Goal: Transaction & Acquisition: Obtain resource

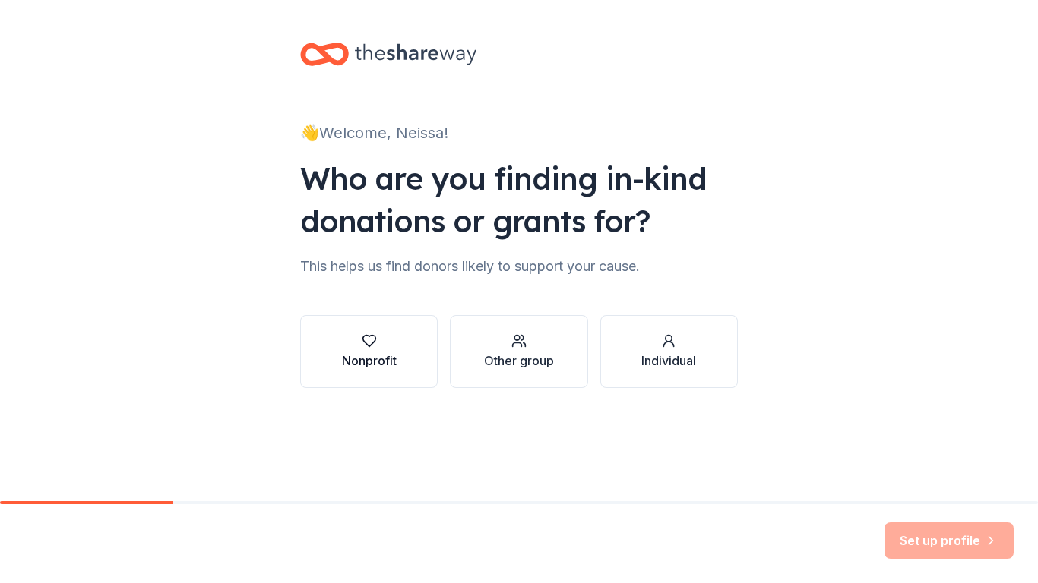
click at [406, 346] on button "Nonprofit" at bounding box center [369, 351] width 138 height 73
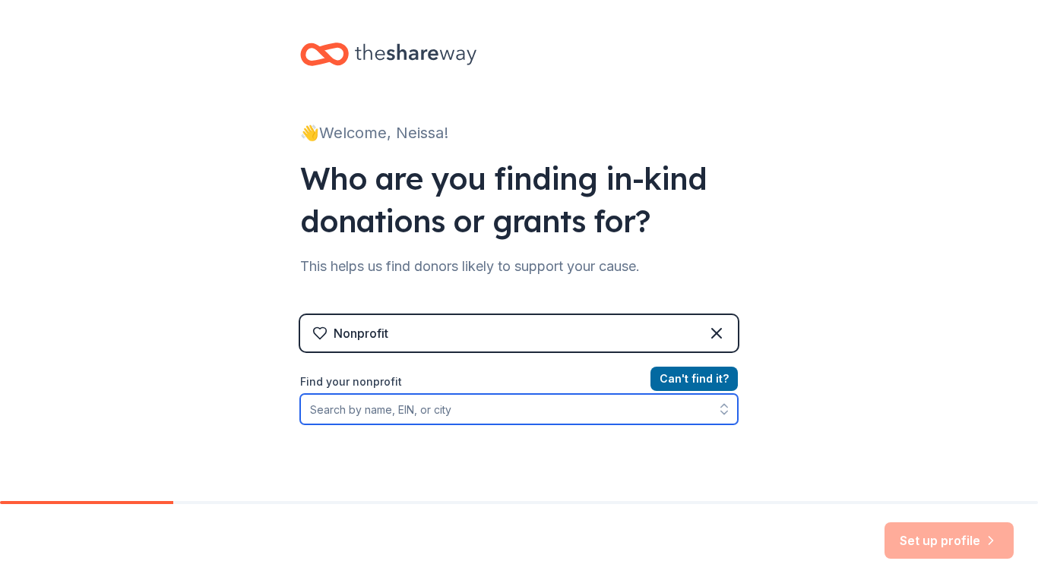
click at [430, 415] on input "Find your nonprofit" at bounding box center [519, 409] width 438 height 30
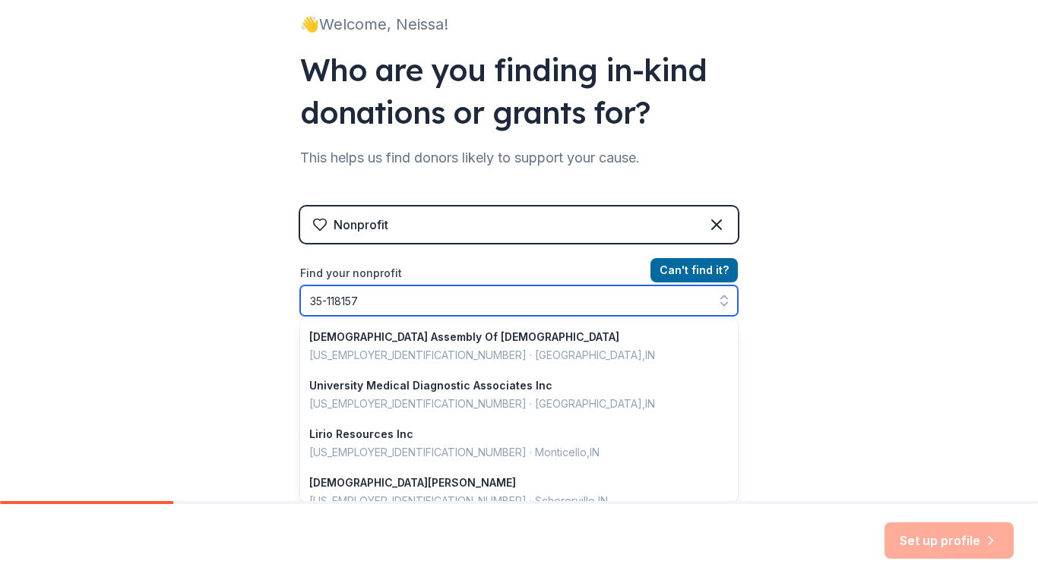
scroll to position [781, 0]
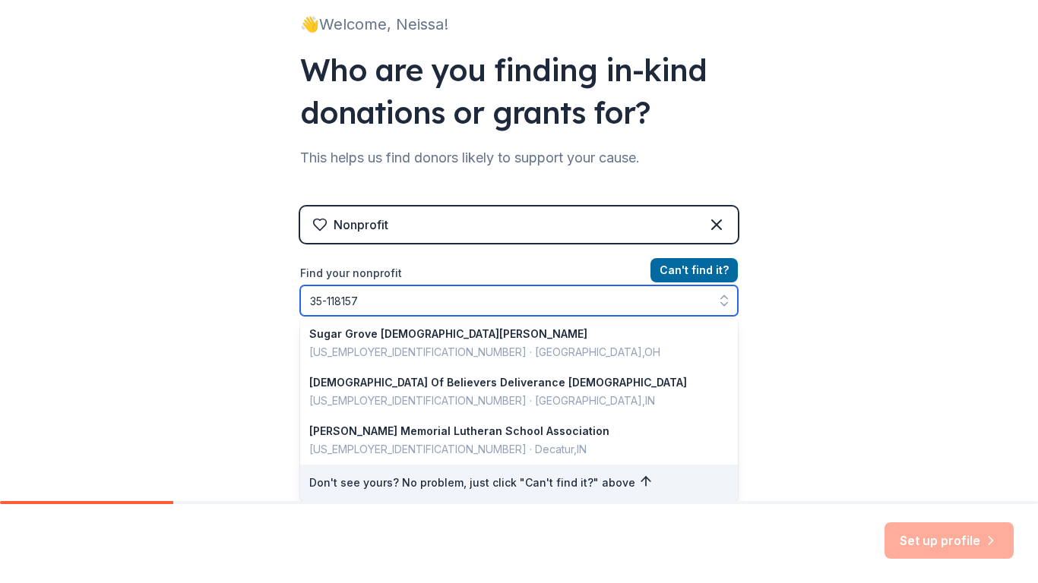
type input "35-1181579"
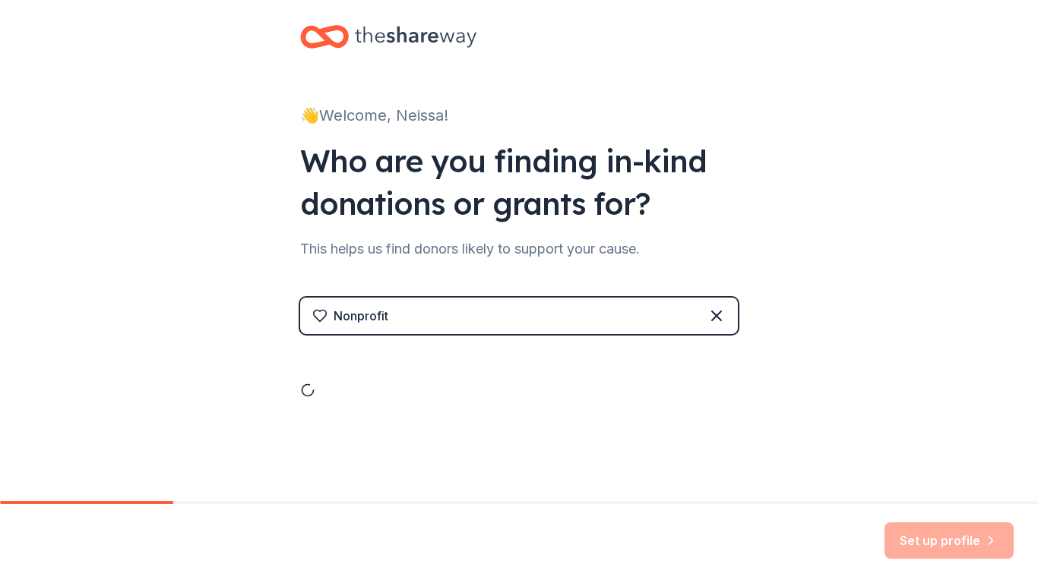
scroll to position [17, 0]
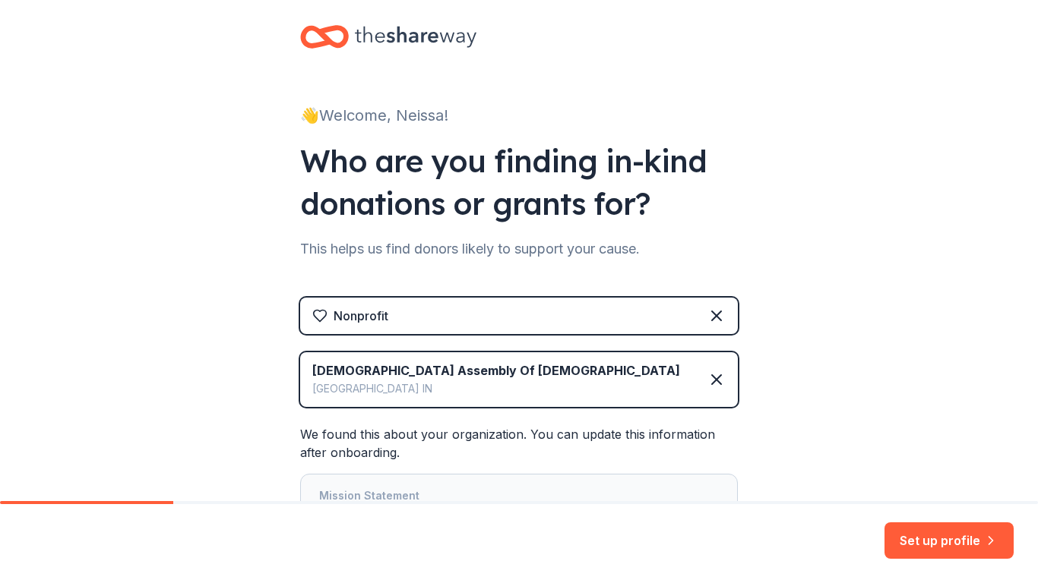
click at [858, 299] on div "👋 Welcome, Neissa! Who are you finding in-kind donations or grants for? This he…" at bounding box center [519, 334] width 1038 height 703
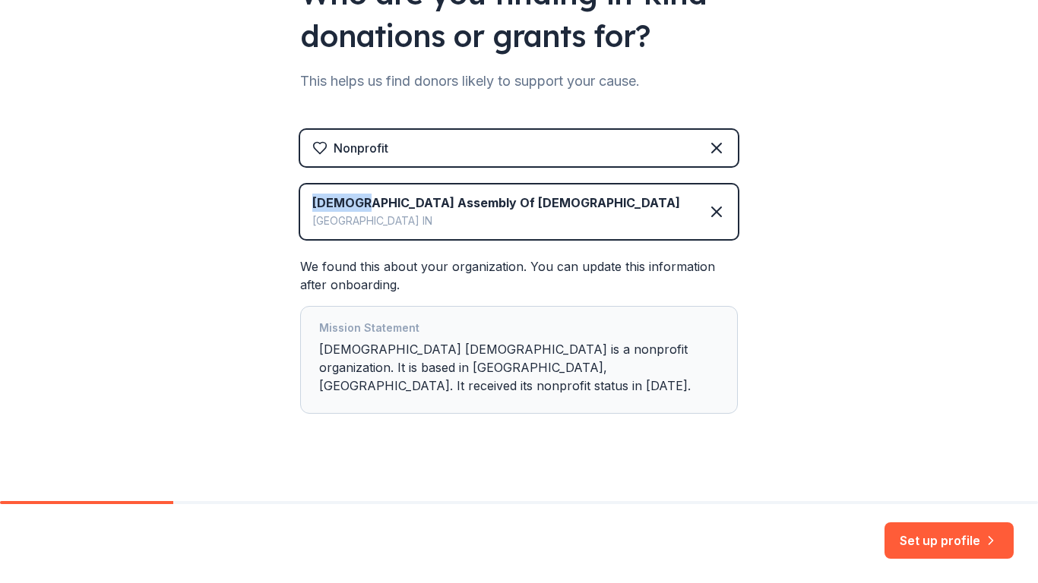
scroll to position [183, 0]
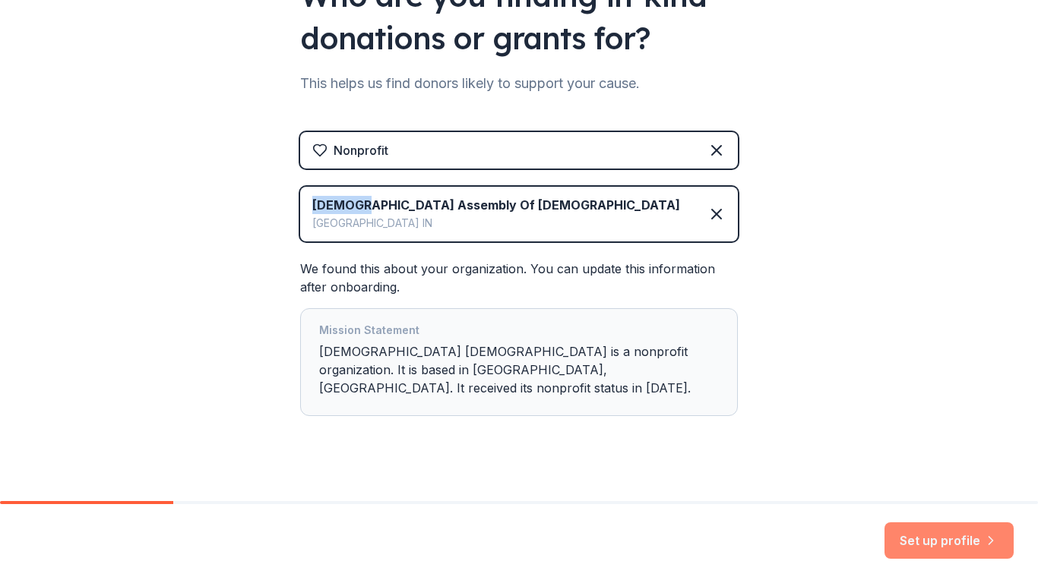
click at [937, 539] on button "Set up profile" at bounding box center [948, 541] width 129 height 36
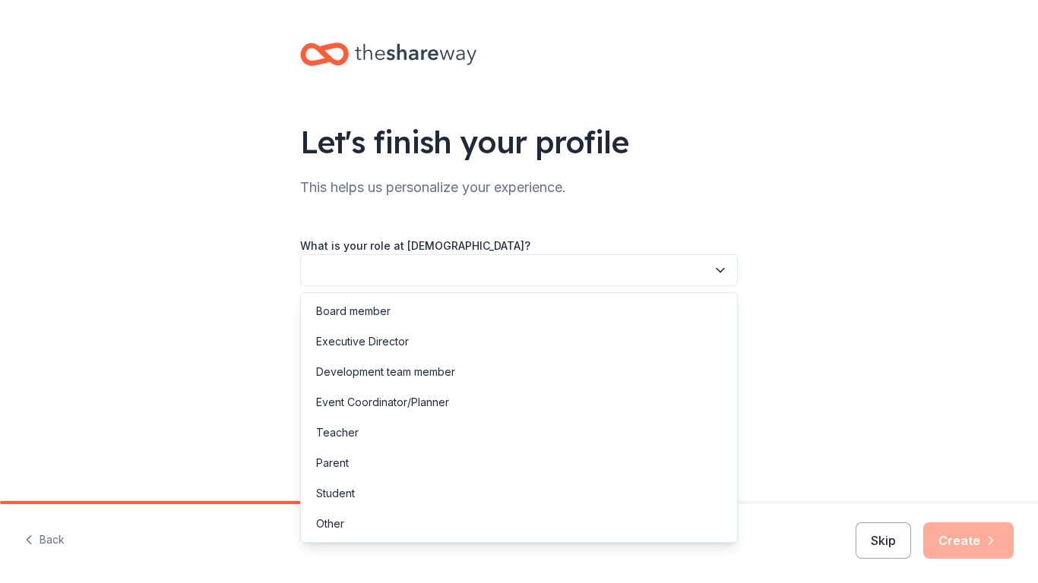
click at [710, 280] on button "button" at bounding box center [519, 270] width 438 height 32
click at [365, 522] on div "Other" at bounding box center [519, 524] width 430 height 30
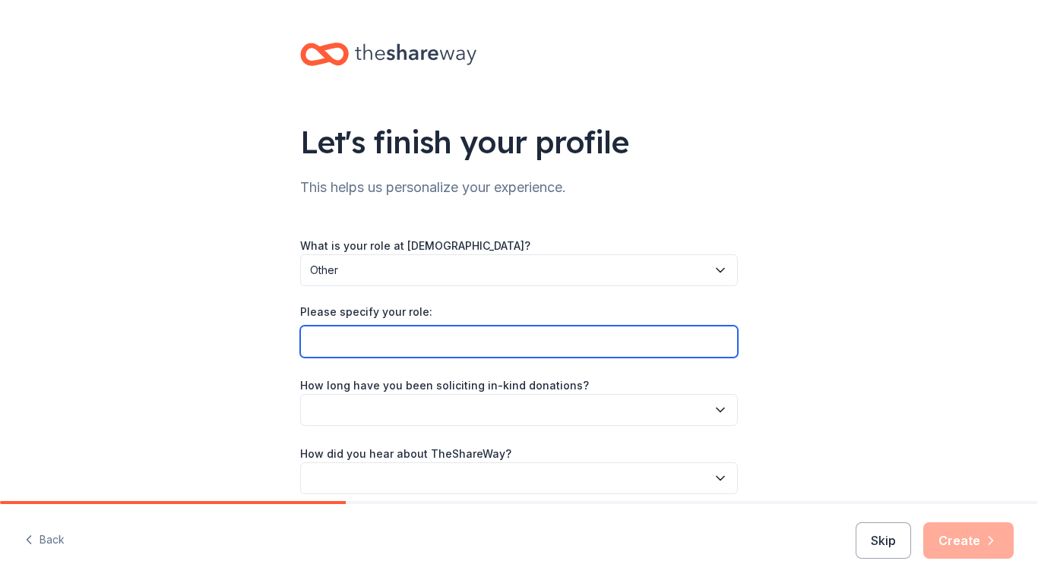
click at [557, 340] on input "Please specify your role:" at bounding box center [519, 342] width 438 height 32
type input "Director of Promiseland Preschool & Childcare"
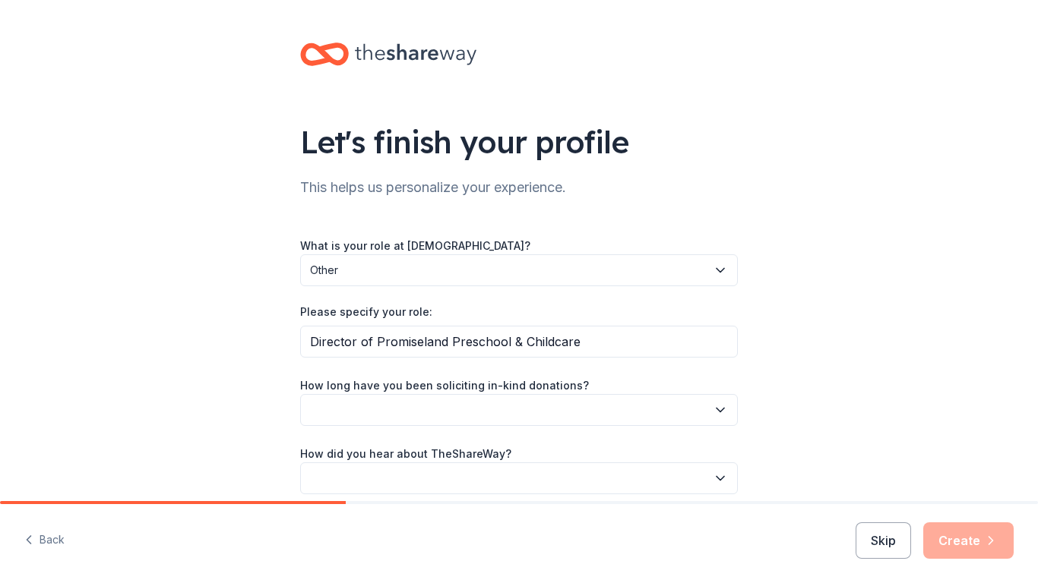
click at [824, 309] on div "Let's finish your profile This helps us personalize your experience. What is yo…" at bounding box center [519, 283] width 1038 height 567
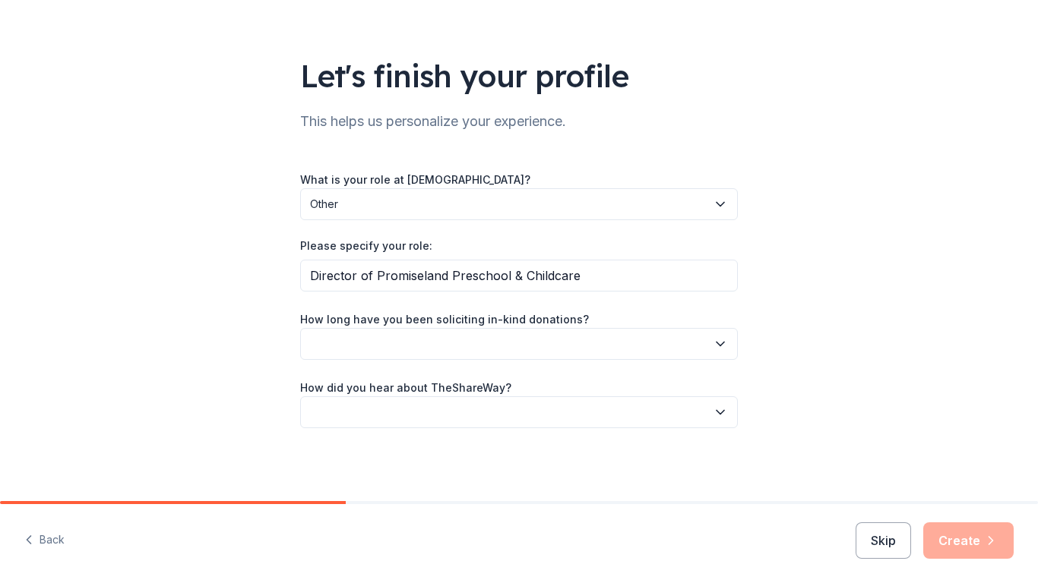
scroll to position [65, 0]
click at [681, 362] on div "What is your role at Calvary Temple Assembly Of God? Other Please specify your …" at bounding box center [519, 300] width 438 height 258
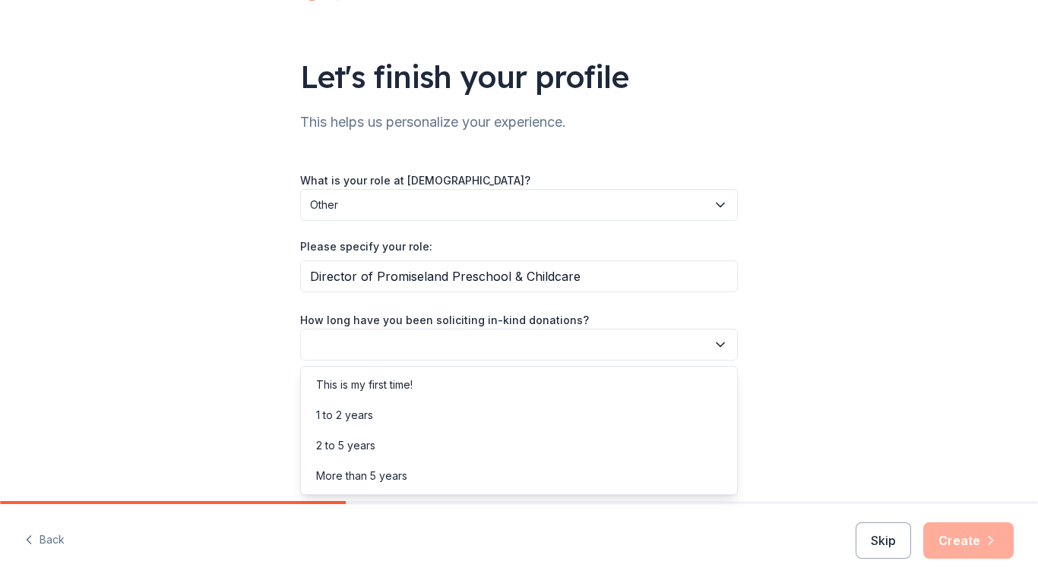
click at [660, 340] on button "button" at bounding box center [519, 345] width 438 height 32
click at [425, 387] on div "This is my first time!" at bounding box center [519, 385] width 430 height 30
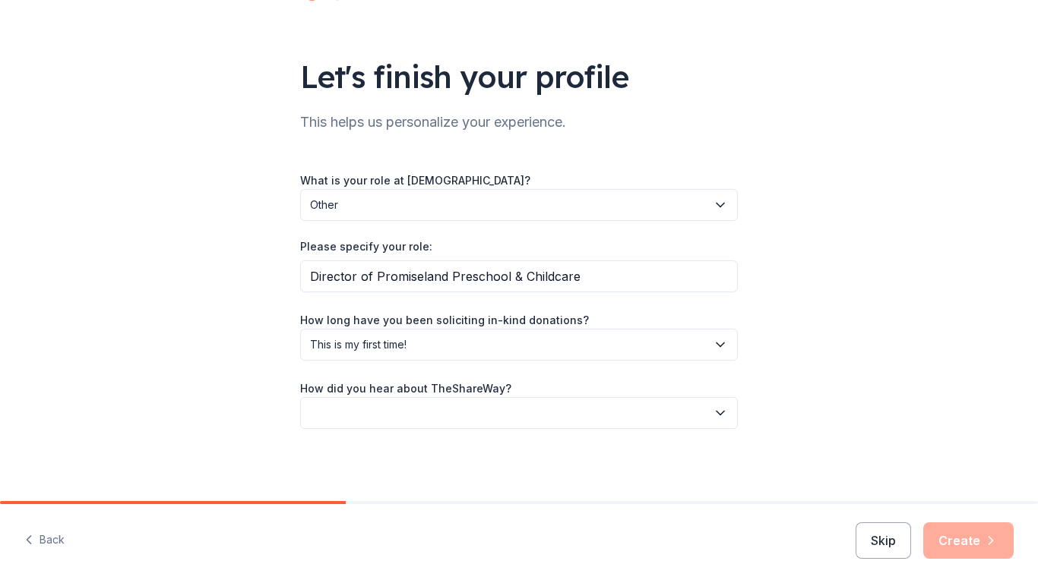
click at [574, 408] on button "button" at bounding box center [519, 413] width 438 height 32
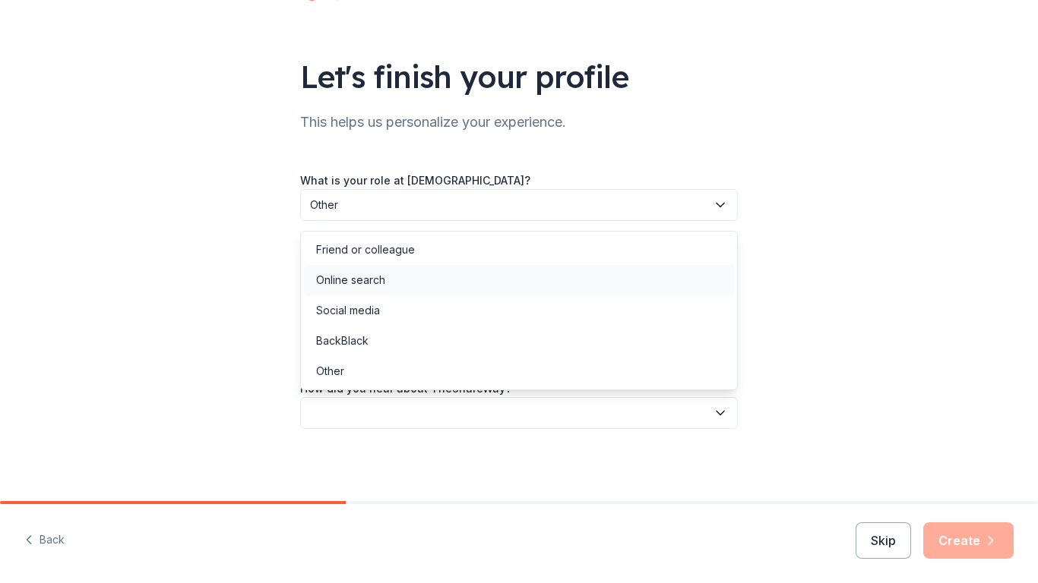
click at [386, 281] on div "Online search" at bounding box center [519, 280] width 430 height 30
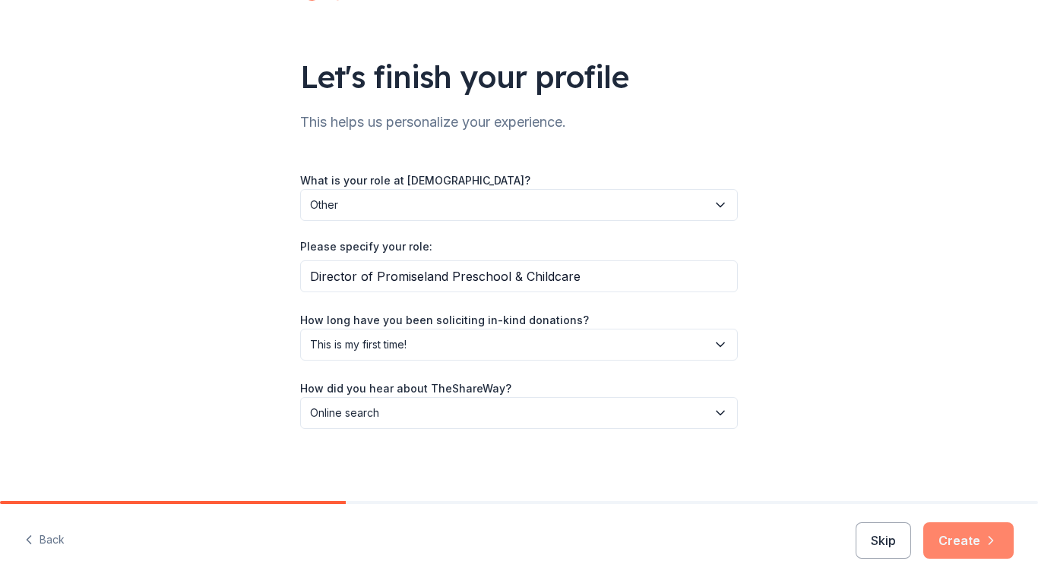
click at [975, 539] on button "Create" at bounding box center [968, 541] width 90 height 36
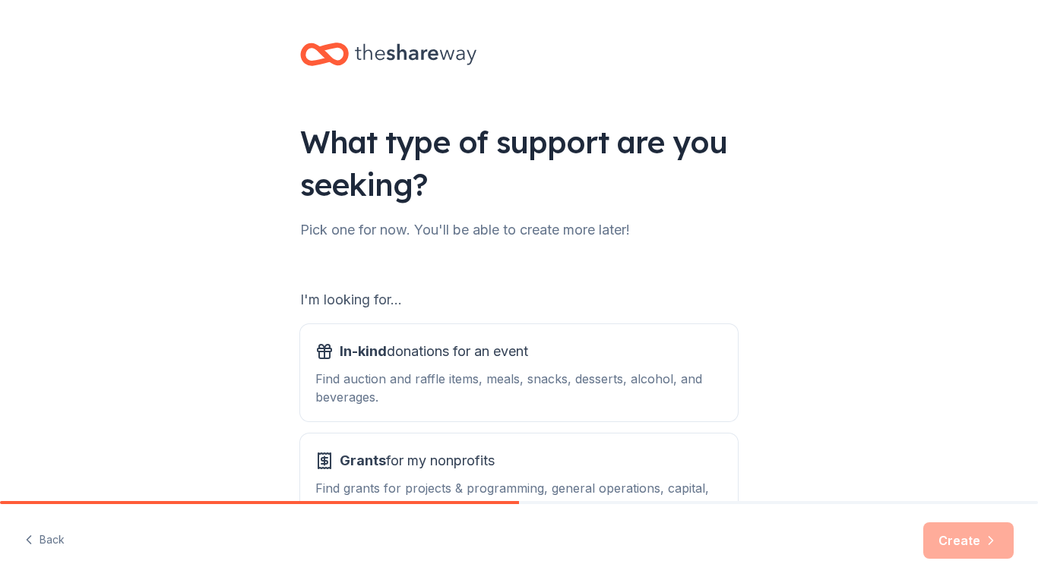
click at [896, 376] on div "What type of support are you seeking? Pick one for now. You'll be able to creat…" at bounding box center [519, 306] width 1038 height 613
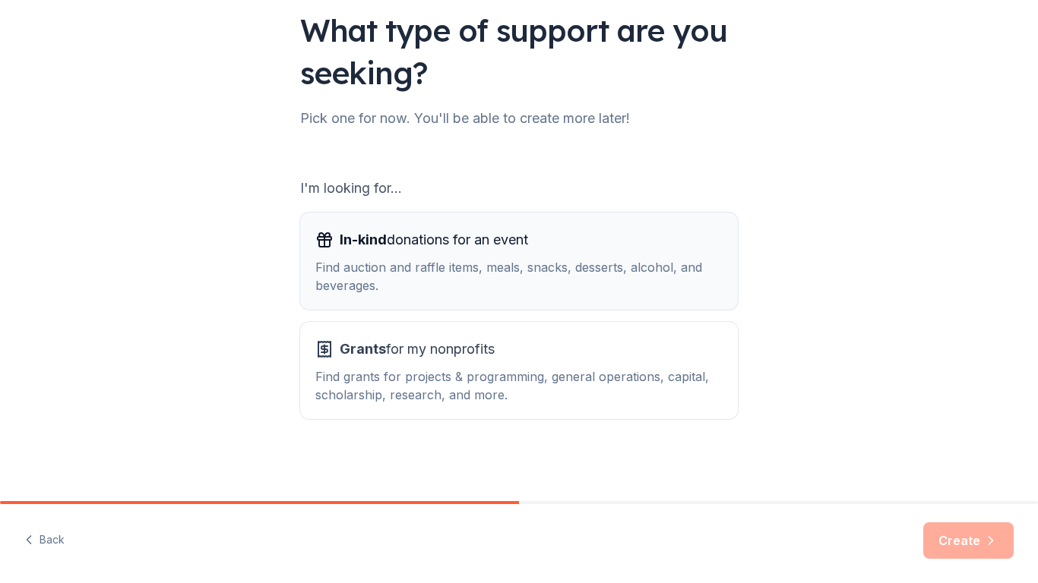
scroll to position [110, 0]
click at [516, 288] on div "Find auction and raffle items, meals, snacks, desserts, alcohol, and beverages." at bounding box center [518, 278] width 407 height 36
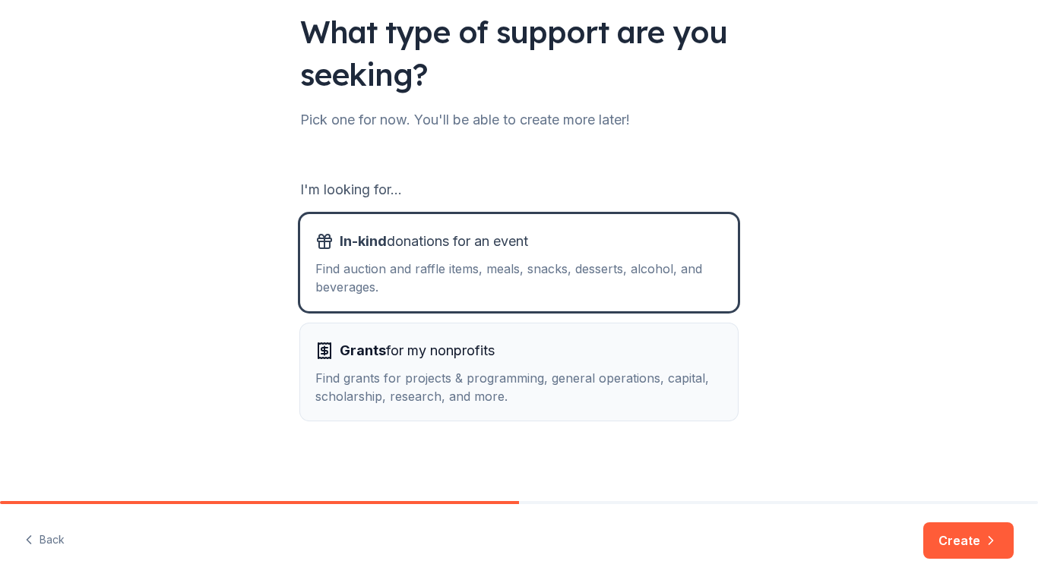
click at [502, 367] on div "Grants for my nonprofits Find grants for projects & programming, general operat…" at bounding box center [518, 372] width 407 height 67
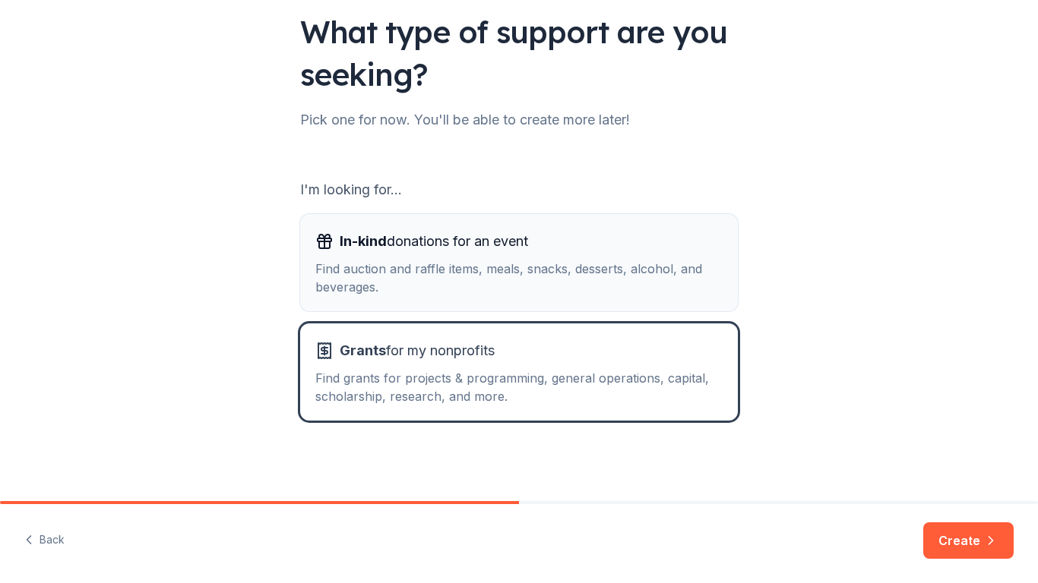
click at [599, 285] on div "Find auction and raffle items, meals, snacks, desserts, alcohol, and beverages." at bounding box center [518, 278] width 407 height 36
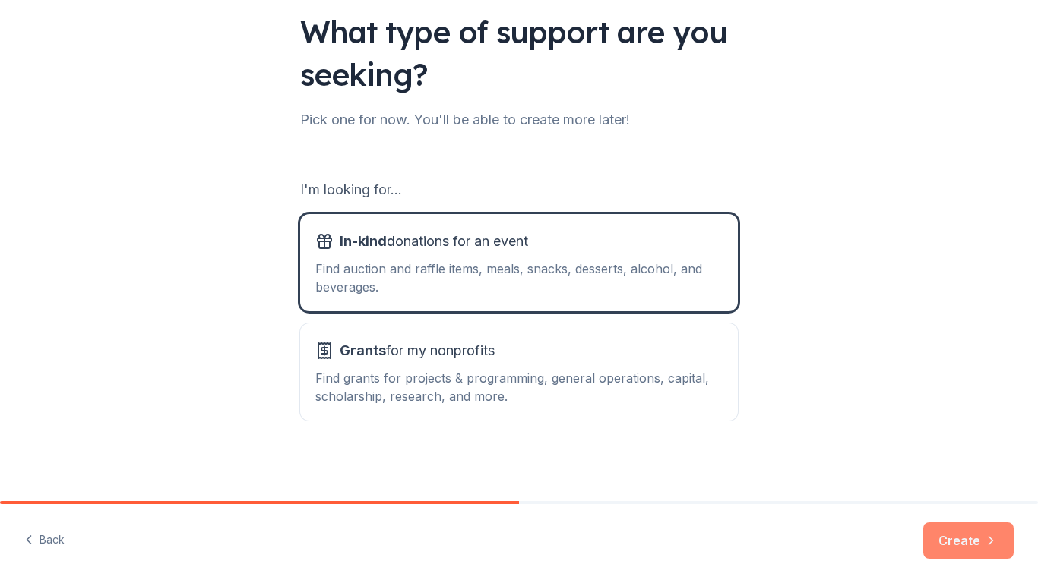
click at [955, 538] on button "Create" at bounding box center [968, 541] width 90 height 36
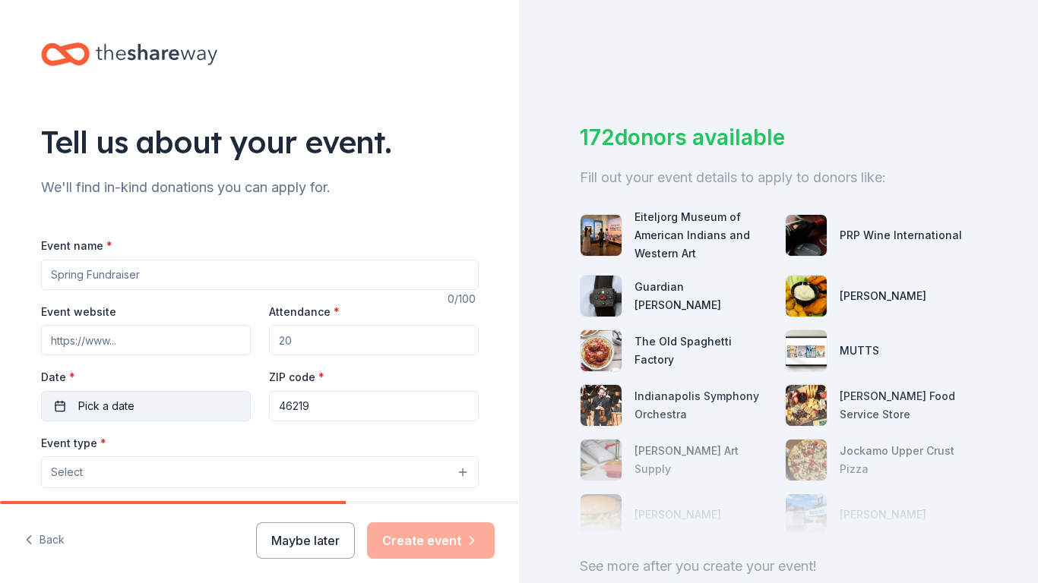
click at [205, 404] on button "Pick a date" at bounding box center [146, 406] width 210 height 30
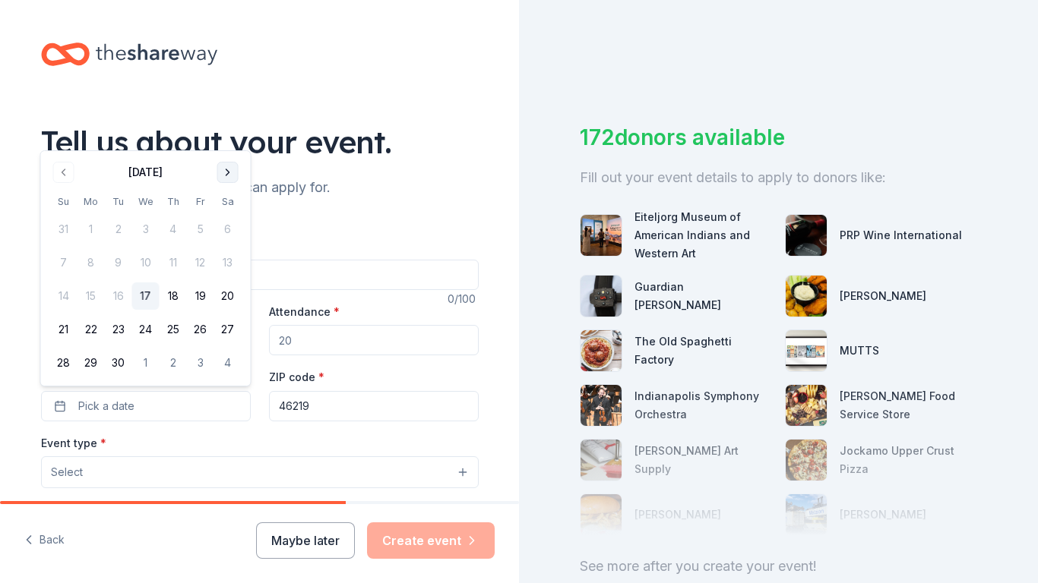
click at [225, 170] on button "Go to next month" at bounding box center [227, 172] width 21 height 21
click at [381, 176] on div "We'll find in-kind donations you can apply for." at bounding box center [260, 187] width 438 height 24
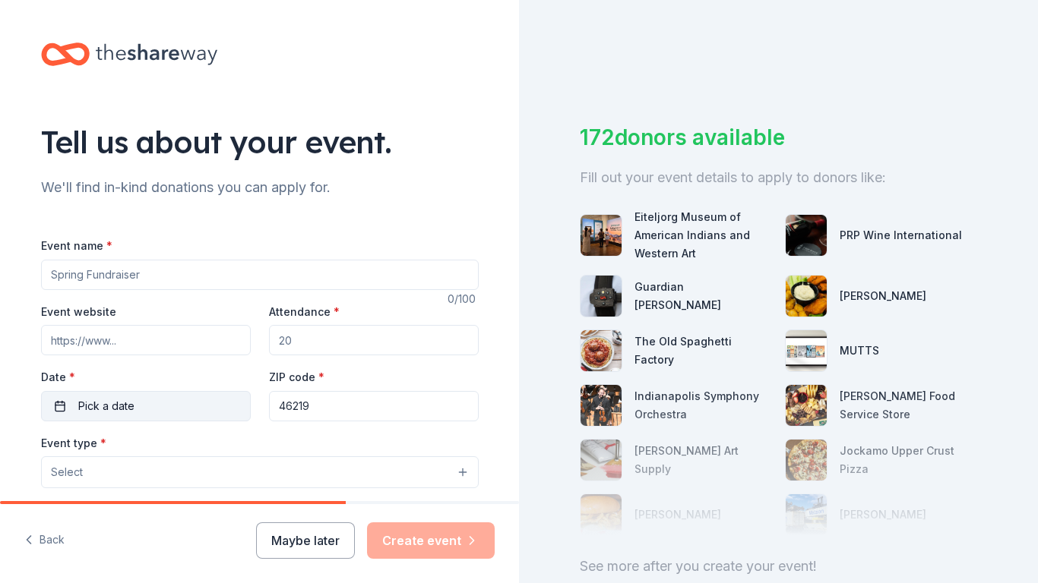
click at [201, 396] on button "Pick a date" at bounding box center [146, 406] width 210 height 30
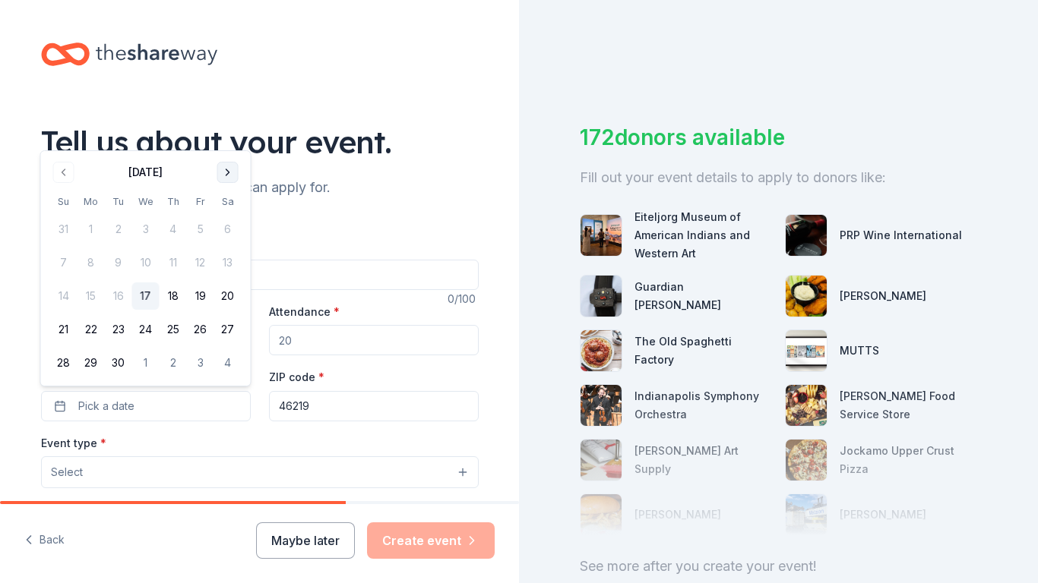
click at [230, 169] on button "Go to next month" at bounding box center [227, 172] width 21 height 21
click at [193, 362] on button "31" at bounding box center [200, 362] width 27 height 27
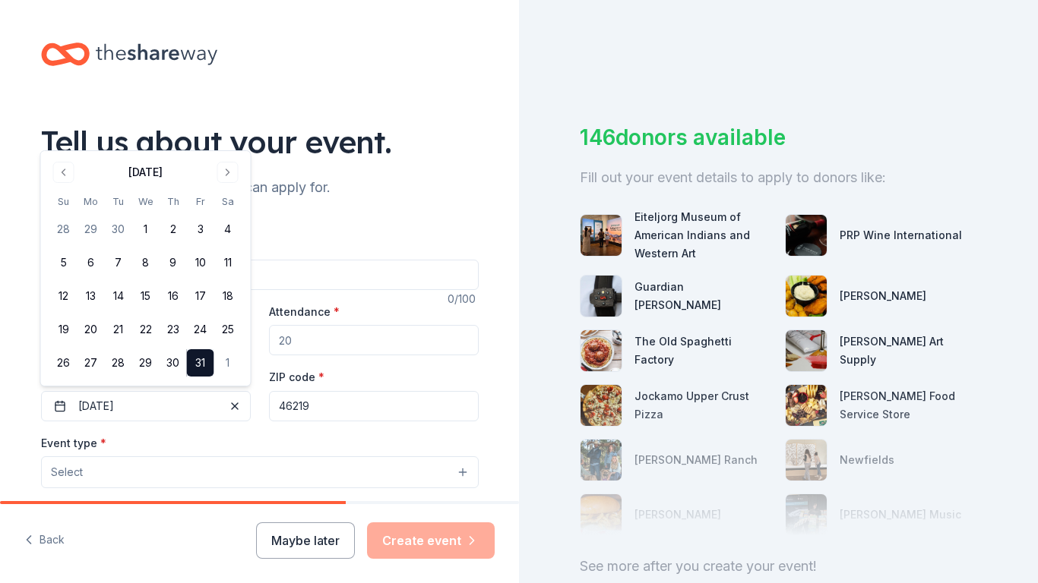
click at [315, 336] on input "Attendance *" at bounding box center [374, 340] width 210 height 30
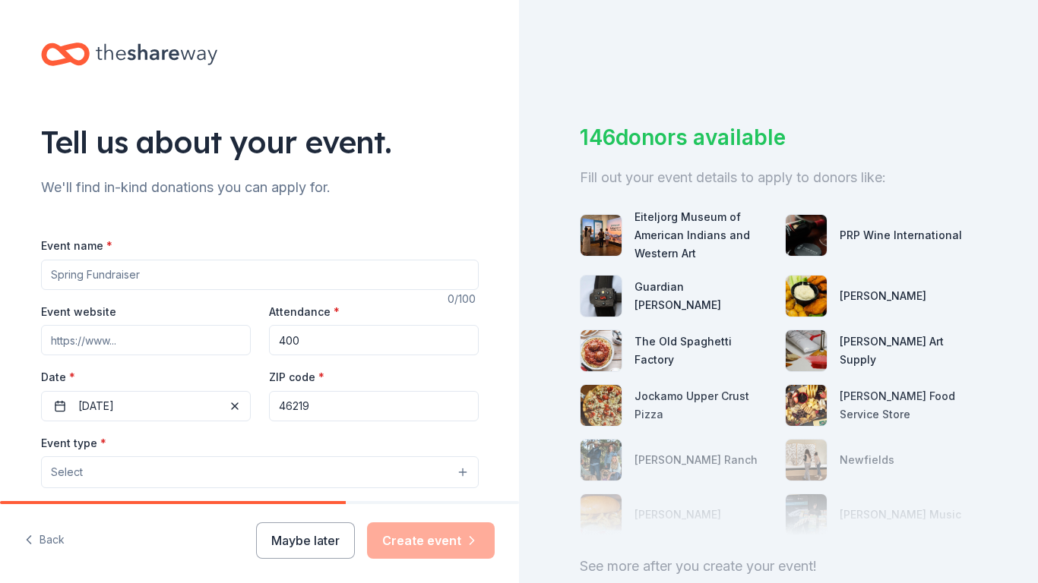
type input "400"
click at [187, 346] on input "Event website" at bounding box center [146, 340] width 210 height 30
paste input "[DOMAIN_NAME]"
type input "[DOMAIN_NAME]"
click at [141, 472] on button "Select" at bounding box center [260, 473] width 438 height 32
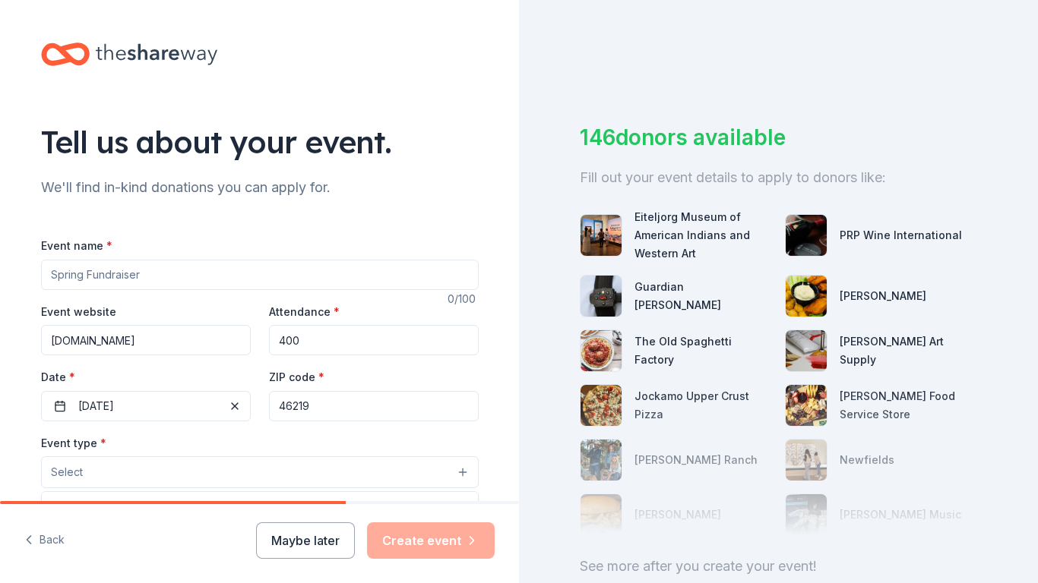
click at [507, 270] on div "Tell us about your event. We'll find in-kind donations you can apply for. Event…" at bounding box center [259, 505] width 519 height 1011
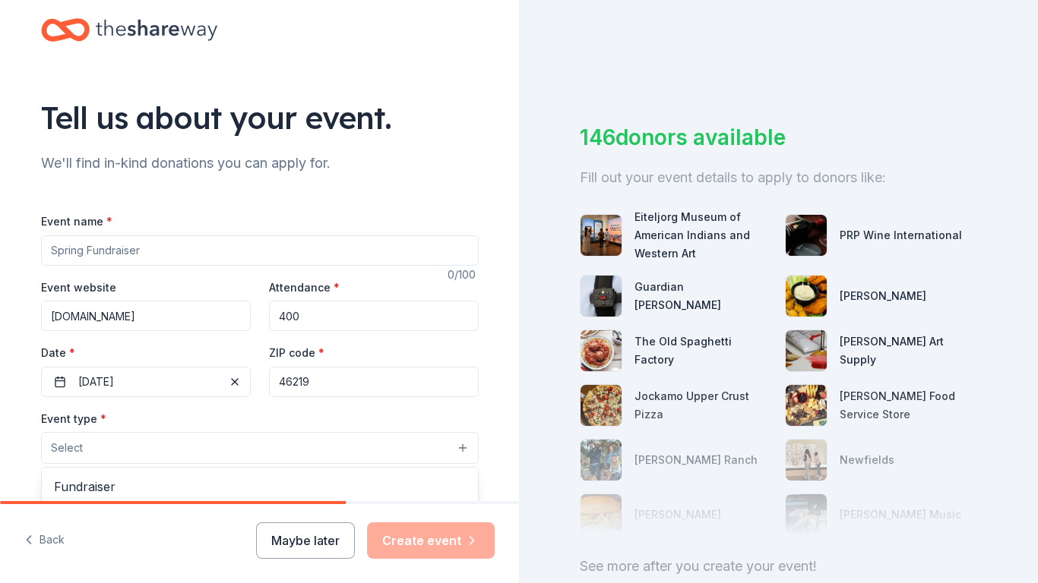
click at [323, 545] on div "Tell us about your event. We'll find in-kind donations you can apply for. Event…" at bounding box center [259, 291] width 519 height 583
click at [323, 545] on button "Maybe later" at bounding box center [305, 541] width 99 height 36
click at [300, 545] on div "Maybe later Create event" at bounding box center [375, 541] width 239 height 36
click at [300, 545] on button "Maybe later" at bounding box center [305, 541] width 99 height 36
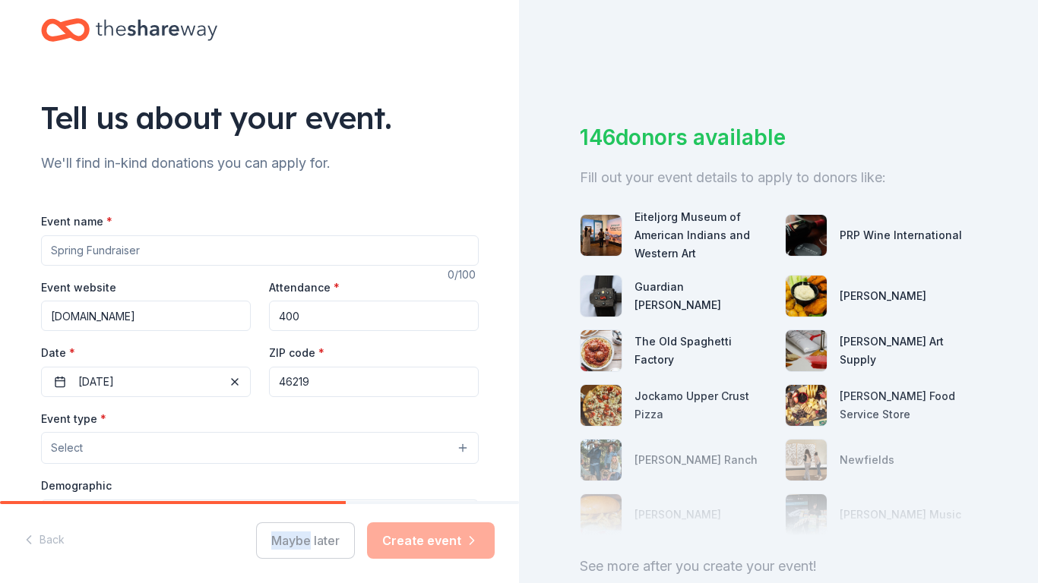
click at [319, 552] on div "Maybe later Create event" at bounding box center [375, 541] width 239 height 36
click at [321, 561] on div "Back Maybe later Create event" at bounding box center [259, 543] width 519 height 79
click at [316, 547] on button "Maybe later" at bounding box center [305, 541] width 99 height 36
click at [316, 547] on div "Maybe later Create event" at bounding box center [375, 541] width 239 height 36
click at [310, 547] on button "Maybe later" at bounding box center [305, 541] width 99 height 36
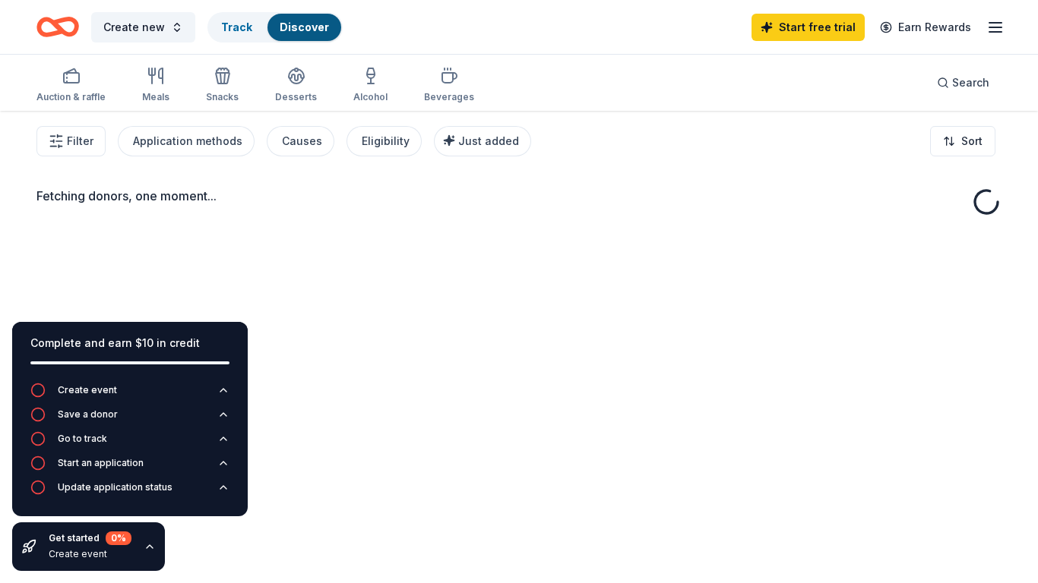
click at [310, 547] on div "Fetching donors, one moment..." at bounding box center [519, 402] width 1038 height 583
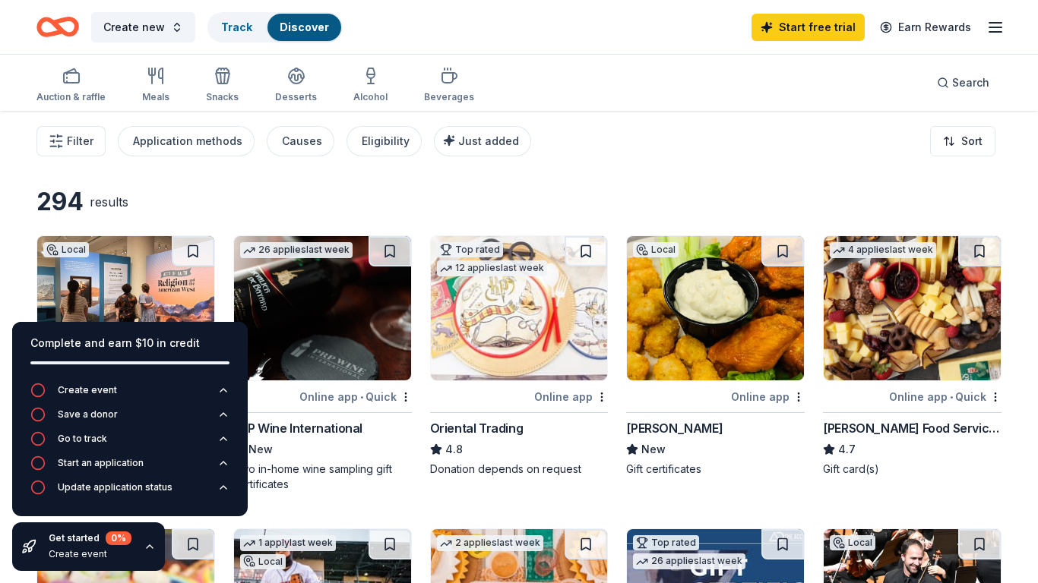
click at [481, 188] on div "294 results" at bounding box center [518, 202] width 965 height 30
click at [872, 375] on img at bounding box center [911, 308] width 177 height 144
click at [852, 425] on div "[PERSON_NAME] Food Service Store" at bounding box center [912, 428] width 179 height 18
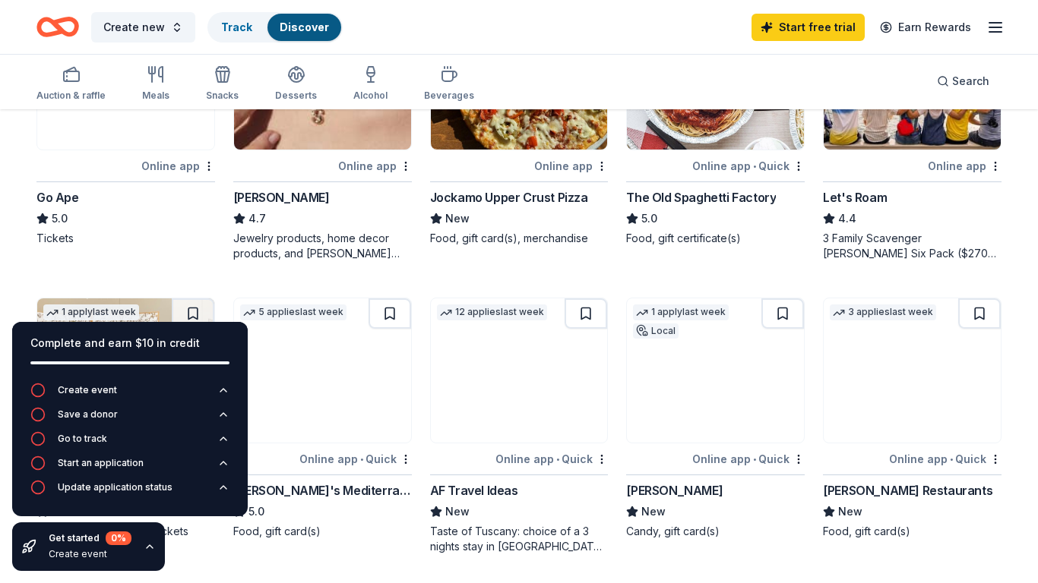
scroll to position [821, 0]
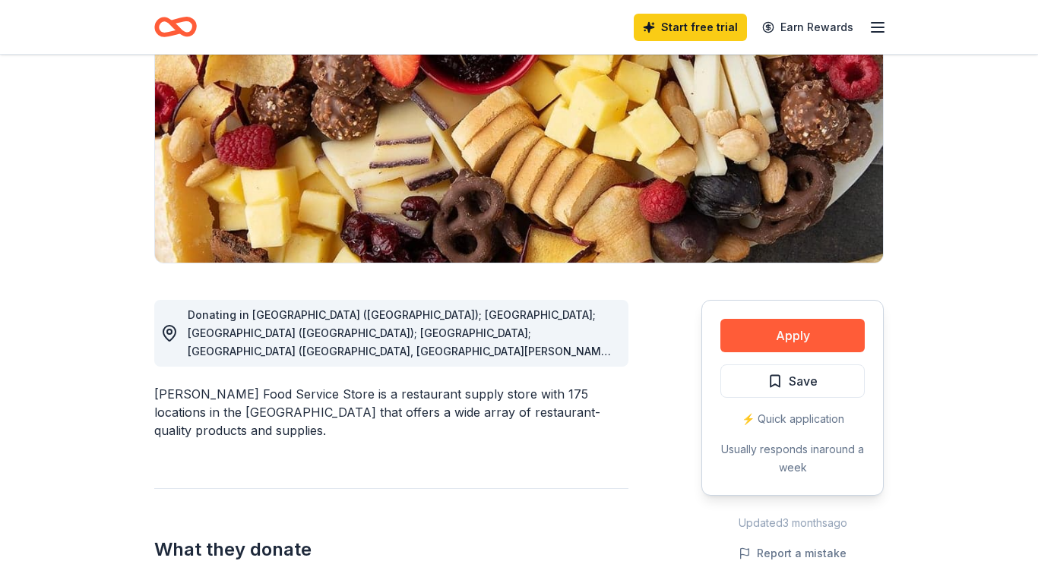
scroll to position [199, 0]
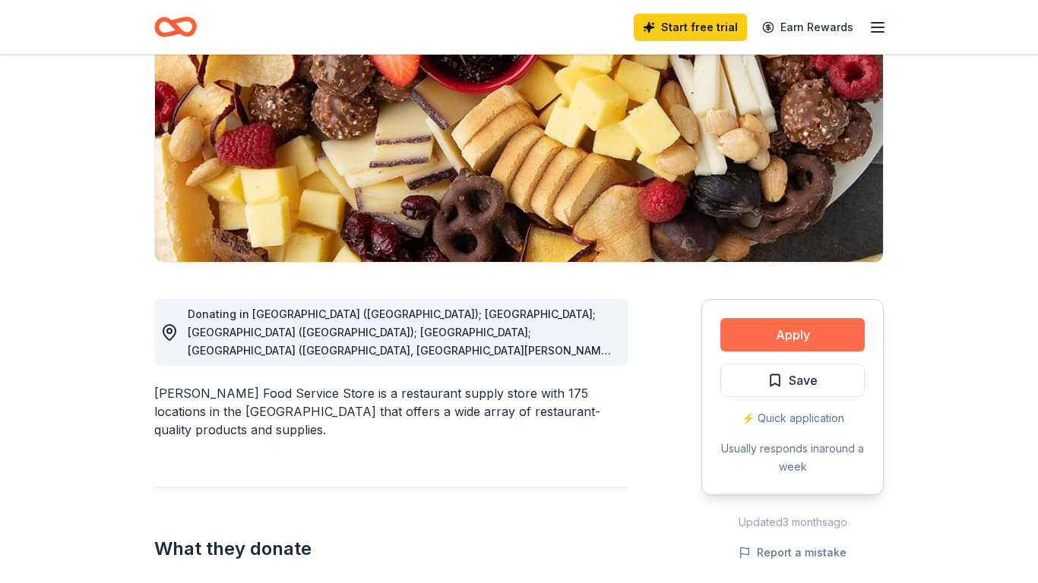
click at [765, 338] on button "Apply" at bounding box center [792, 334] width 144 height 33
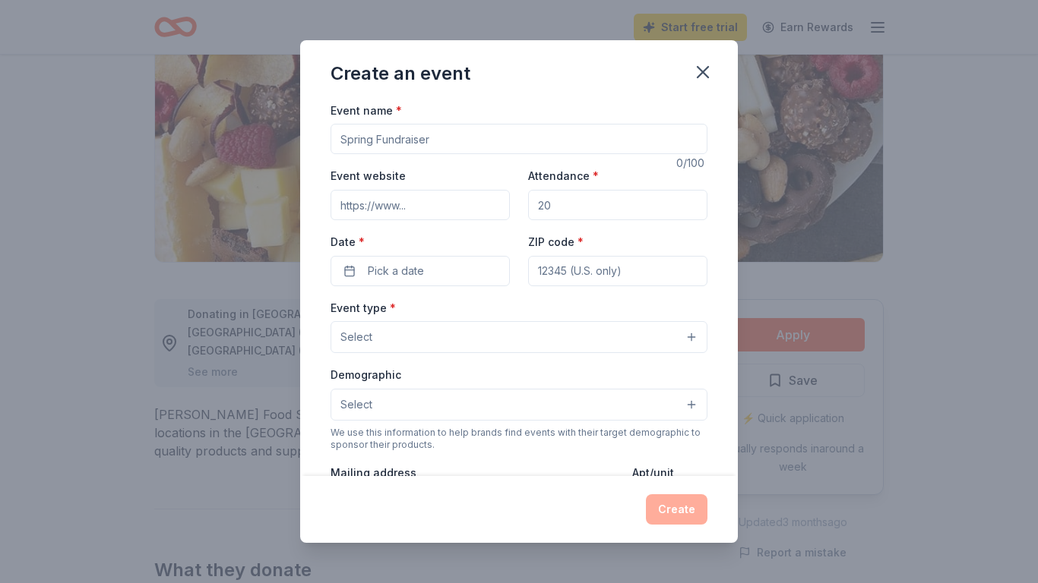
click at [460, 144] on input "Event name *" at bounding box center [518, 139] width 377 height 30
click at [729, 307] on div "Event name * 0 /100 Event website Attendance * Date * Pick a date ZIP code * Ev…" at bounding box center [519, 288] width 438 height 375
click at [397, 136] on input "Event name *" at bounding box center [518, 139] width 377 height 30
type input "Community Fall [DATE]"
drag, startPoint x: 397, startPoint y: 136, endPoint x: 386, endPoint y: 203, distance: 67.7
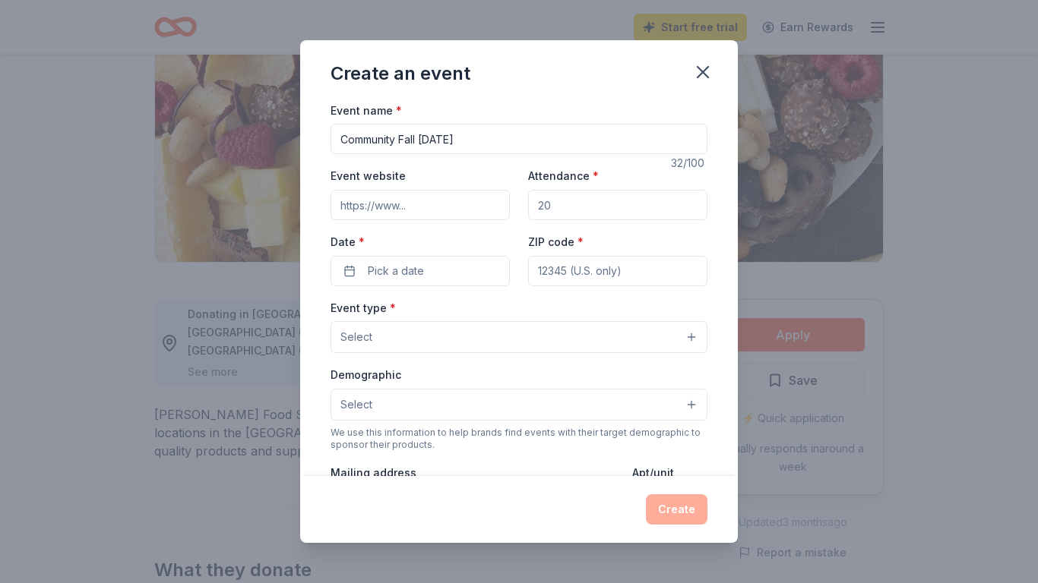
click at [386, 203] on input "Event website" at bounding box center [419, 205] width 179 height 30
paste input "[DOMAIN_NAME]"
type input "[DOMAIN_NAME]"
click at [561, 207] on input "Attendance *" at bounding box center [617, 205] width 179 height 30
type input "400"
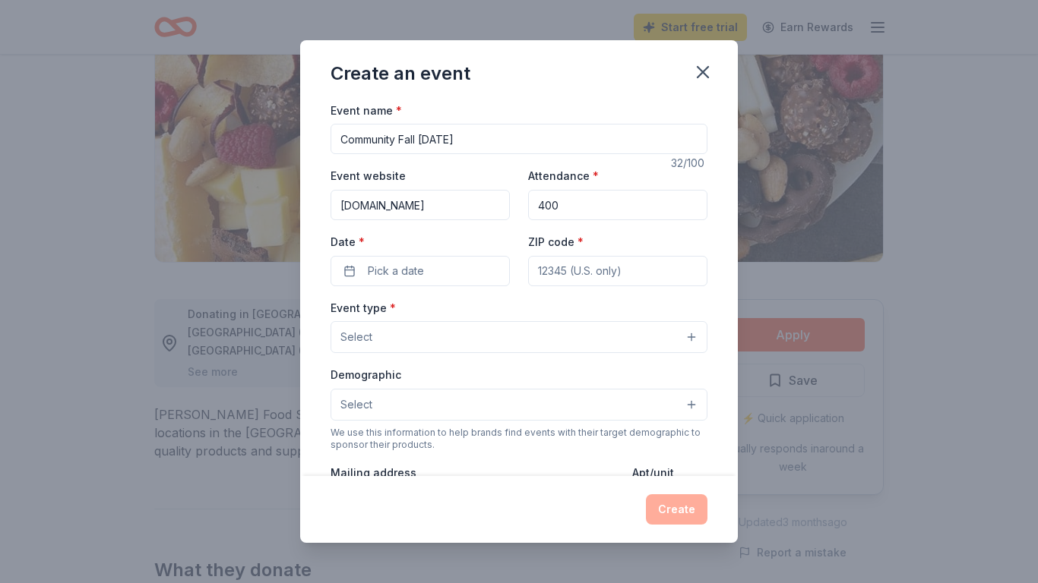
click at [600, 270] on input "ZIP code *" at bounding box center [617, 271] width 179 height 30
type input "46219"
click at [602, 334] on button "Select" at bounding box center [518, 337] width 377 height 32
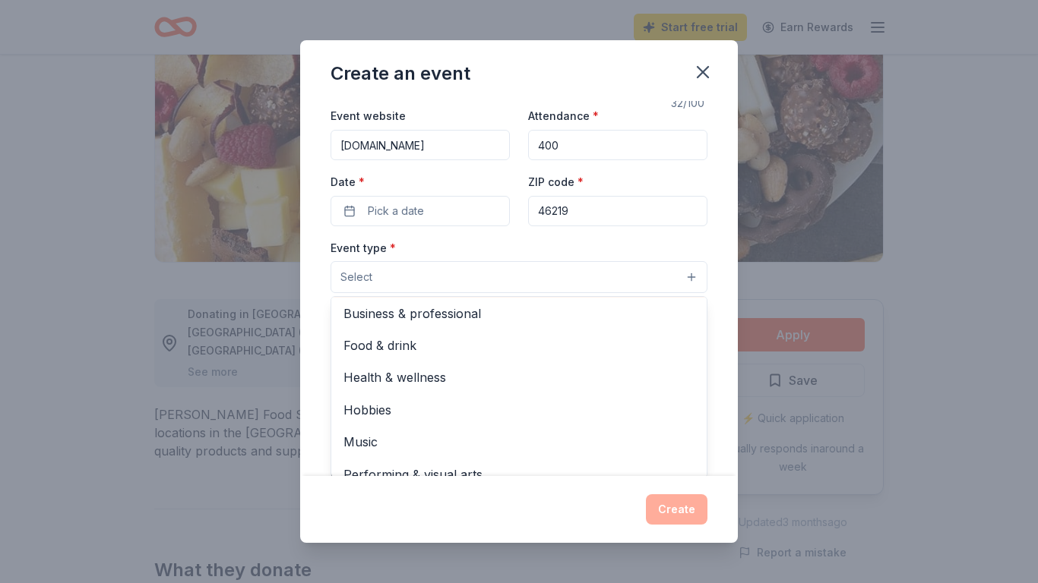
scroll to position [3, 0]
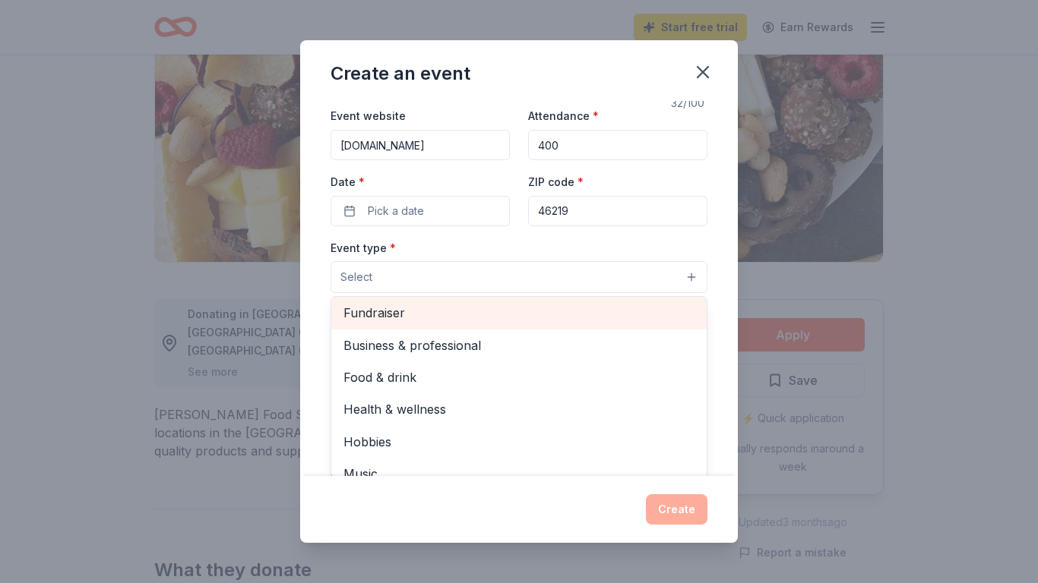
click at [431, 306] on span "Fundraiser" at bounding box center [518, 313] width 351 height 20
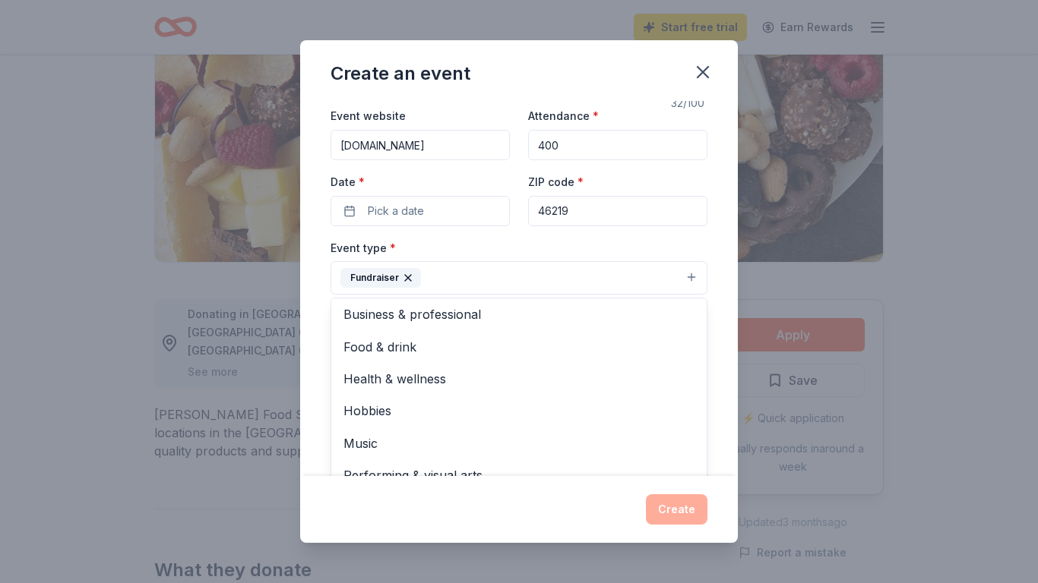
click at [716, 251] on div "Event name * Community Fall [DATE] 32 /100 Event website [DOMAIN_NAME] Attendan…" at bounding box center [519, 288] width 438 height 375
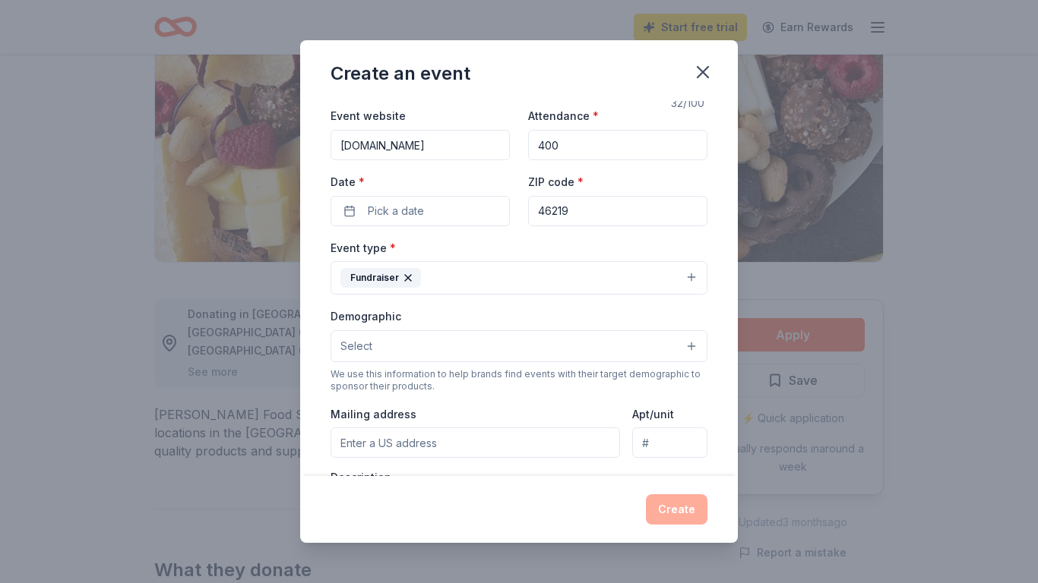
click at [529, 340] on button "Select" at bounding box center [518, 346] width 377 height 32
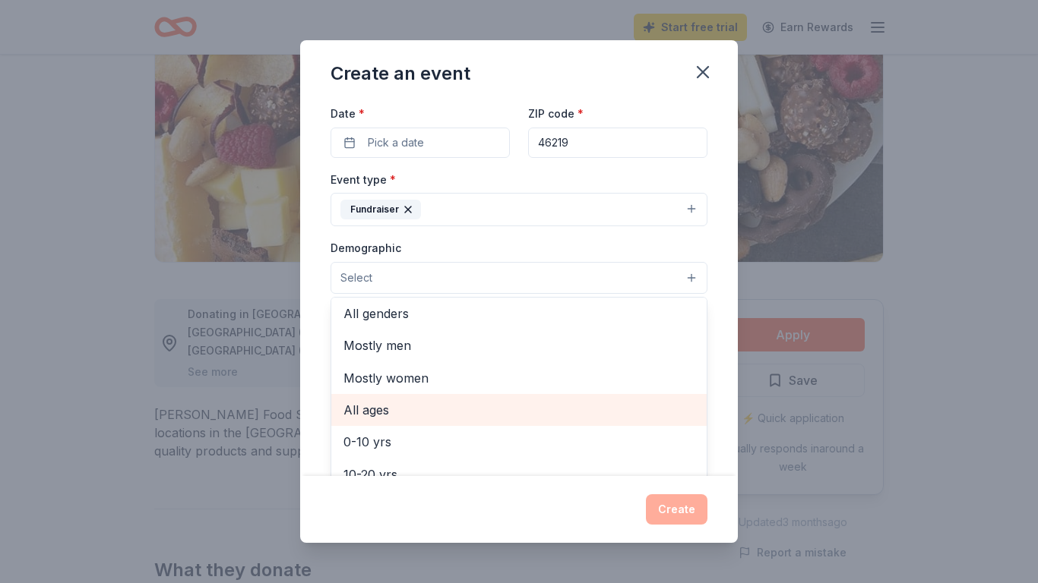
click at [371, 407] on span "All ages" at bounding box center [518, 410] width 351 height 20
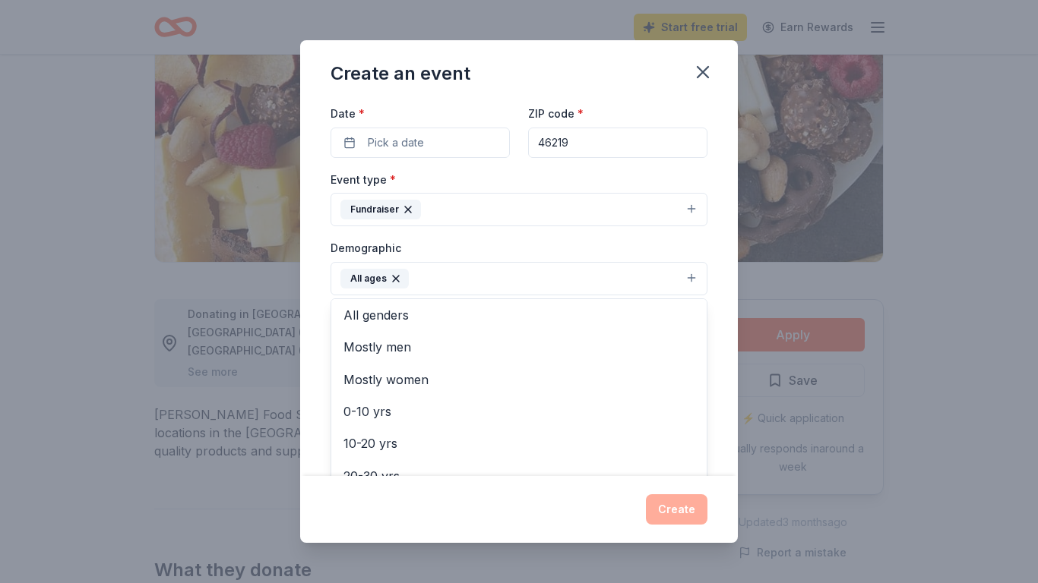
click at [729, 324] on div "Event name * Community Fall [DATE] 32 /100 Event website [DOMAIN_NAME] Attendan…" at bounding box center [519, 288] width 438 height 375
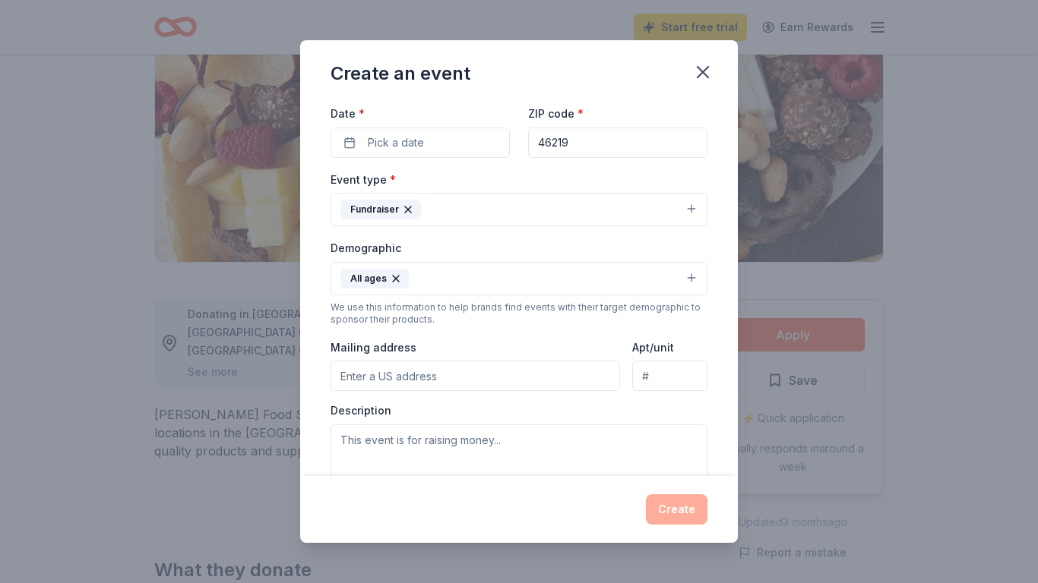
click at [570, 277] on button "All ages" at bounding box center [518, 278] width 377 height 33
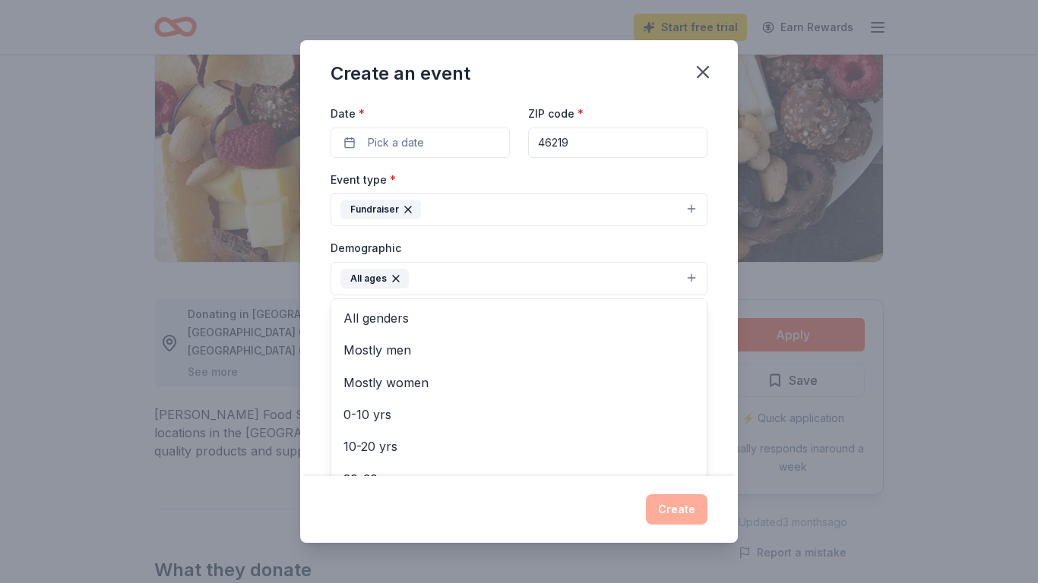
click at [717, 300] on div "Event name * Community Fall [DATE] 32 /100 Event website [DOMAIN_NAME] Attendan…" at bounding box center [519, 288] width 438 height 375
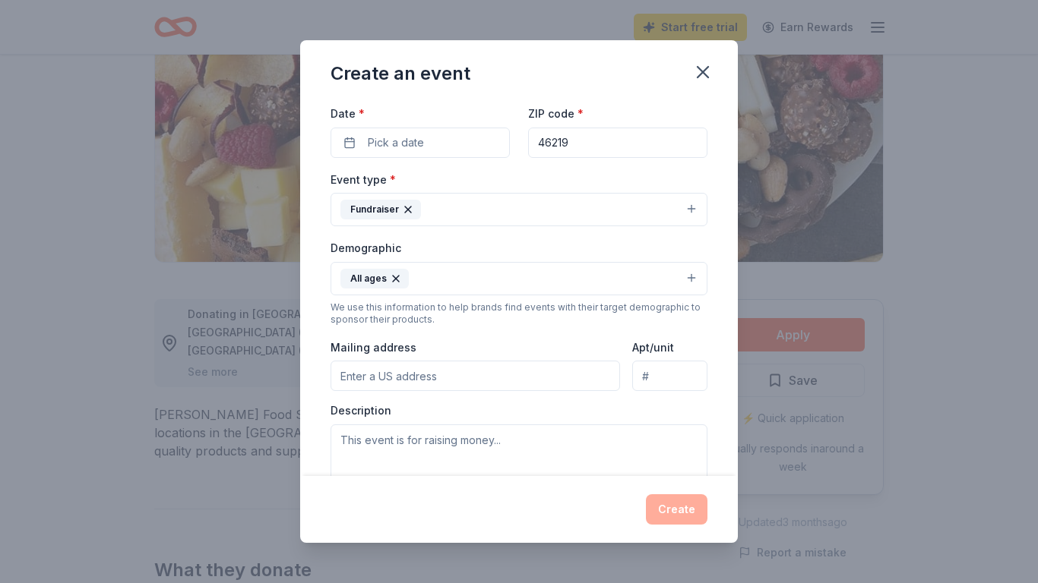
click at [400, 381] on input "Mailing address" at bounding box center [474, 376] width 289 height 30
type input "[STREET_ADDRESS]"
click at [537, 438] on textarea at bounding box center [518, 459] width 377 height 68
click at [346, 441] on textarea at bounding box center [518, 459] width 377 height 68
paste textarea "Hosted in partnership with: P30 • The Caring Place • [DEMOGRAPHIC_DATA][GEOGRAP…"
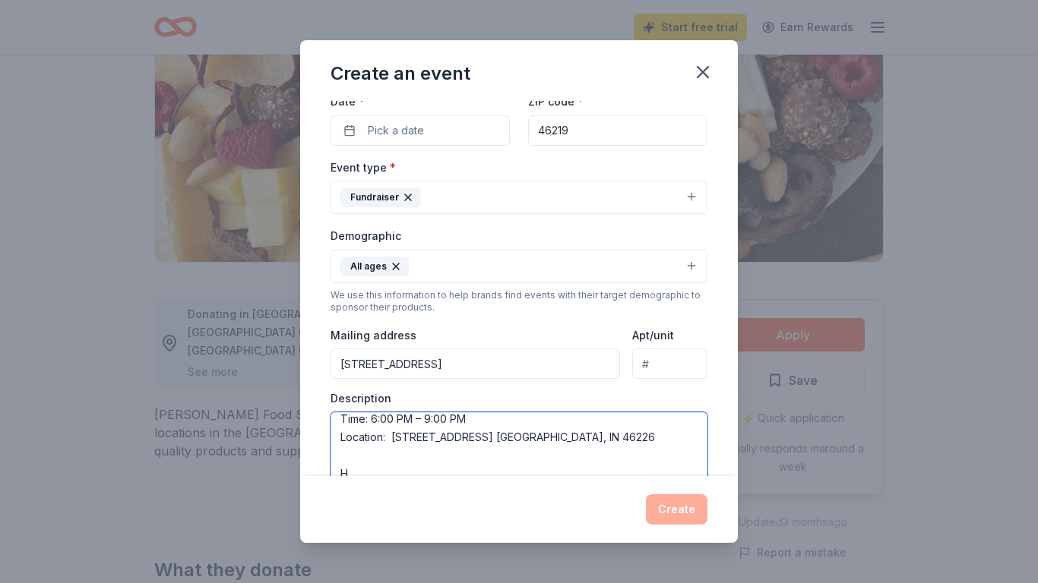
scroll to position [141, 0]
type textarea "Hosted in partnership with: P30 • The Caring Place • [DEMOGRAPHIC_DATA][GEOGRAP…"
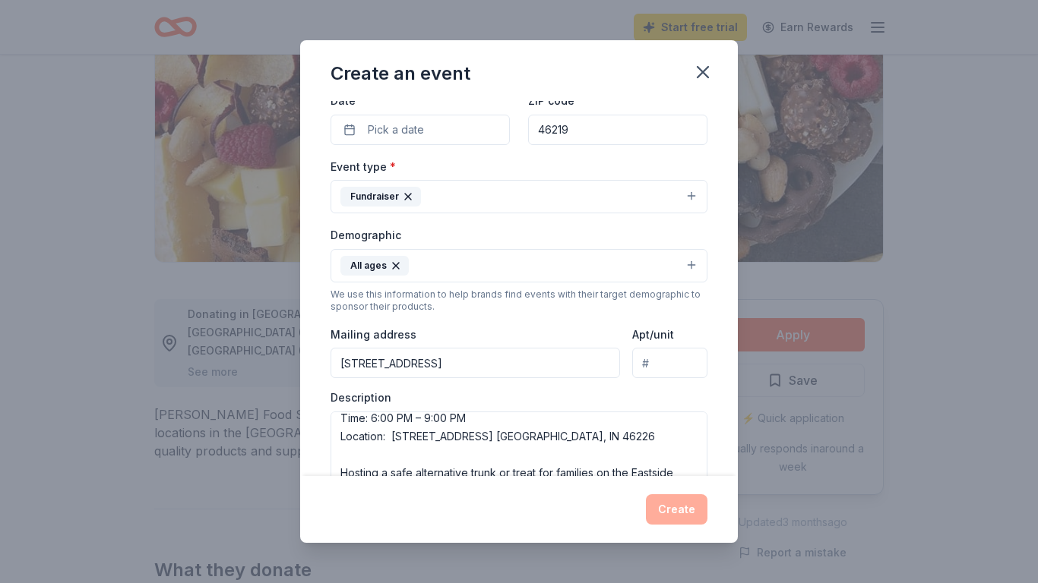
click at [689, 507] on div "Create" at bounding box center [518, 510] width 377 height 30
click at [723, 363] on div "Event name * Community Fall [DATE] 32 /100 Event website [DOMAIN_NAME] Attendan…" at bounding box center [519, 288] width 438 height 375
click at [420, 132] on span "Pick a date" at bounding box center [396, 130] width 56 height 18
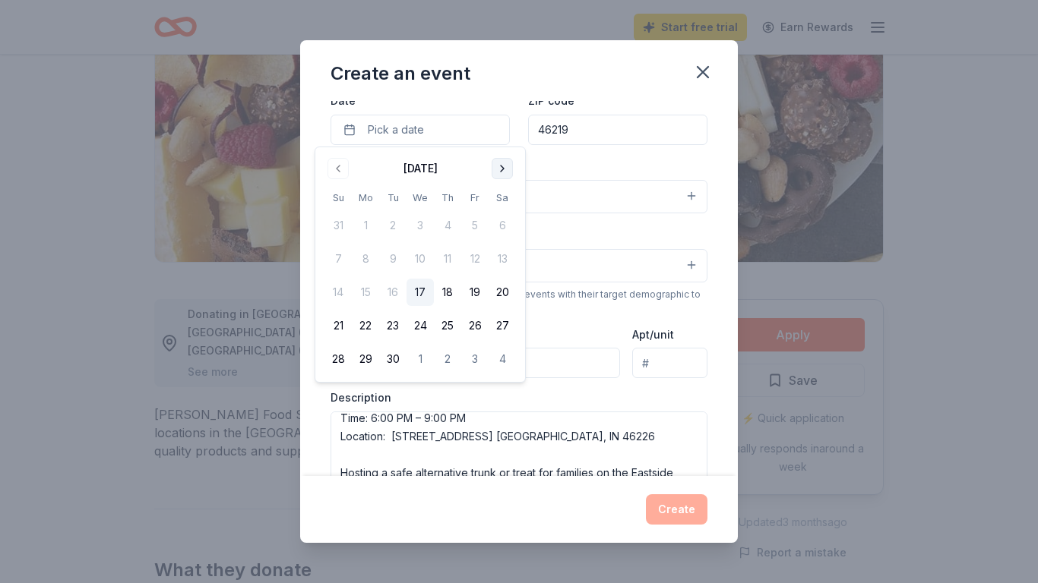
click at [509, 163] on button "Go to next month" at bounding box center [502, 168] width 21 height 21
click at [477, 357] on button "31" at bounding box center [474, 359] width 27 height 27
click at [710, 318] on div "Event name * Community Fall [DATE] 32 /100 Event website [DOMAIN_NAME] Attendan…" at bounding box center [519, 288] width 438 height 375
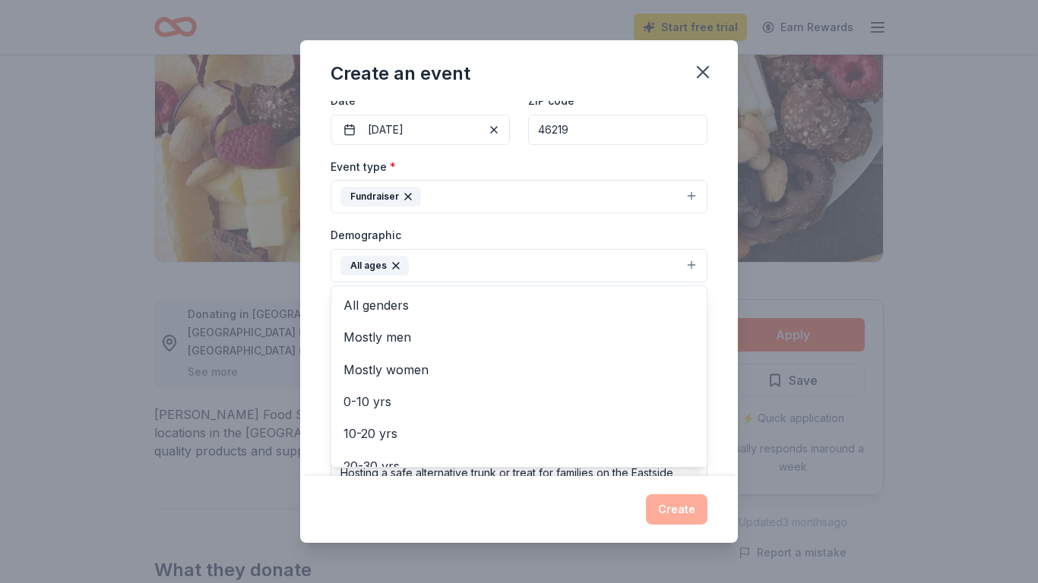
click at [521, 261] on button "All ages" at bounding box center [518, 265] width 377 height 33
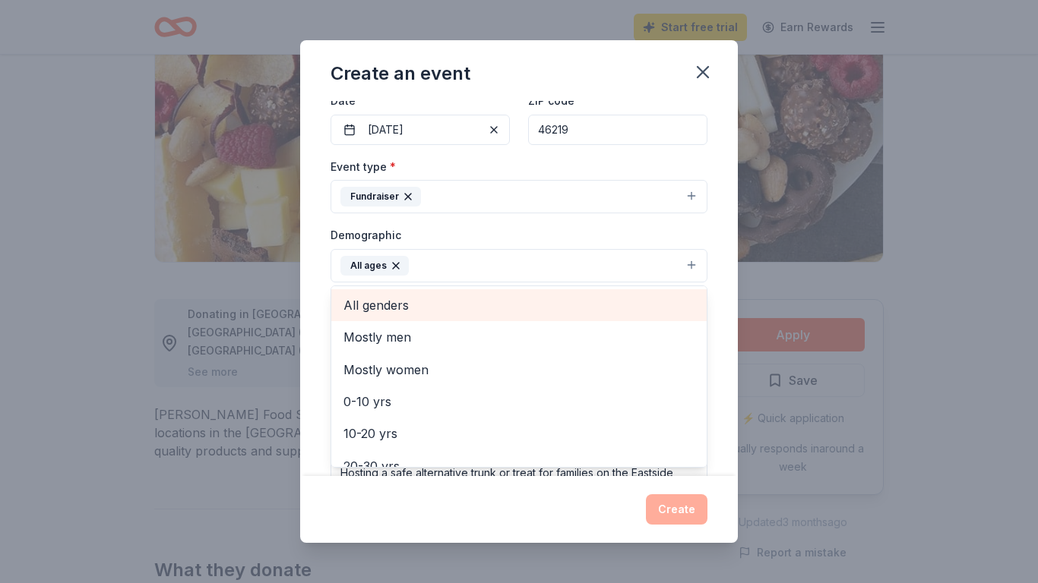
click at [429, 313] on div "All genders" at bounding box center [518, 305] width 375 height 32
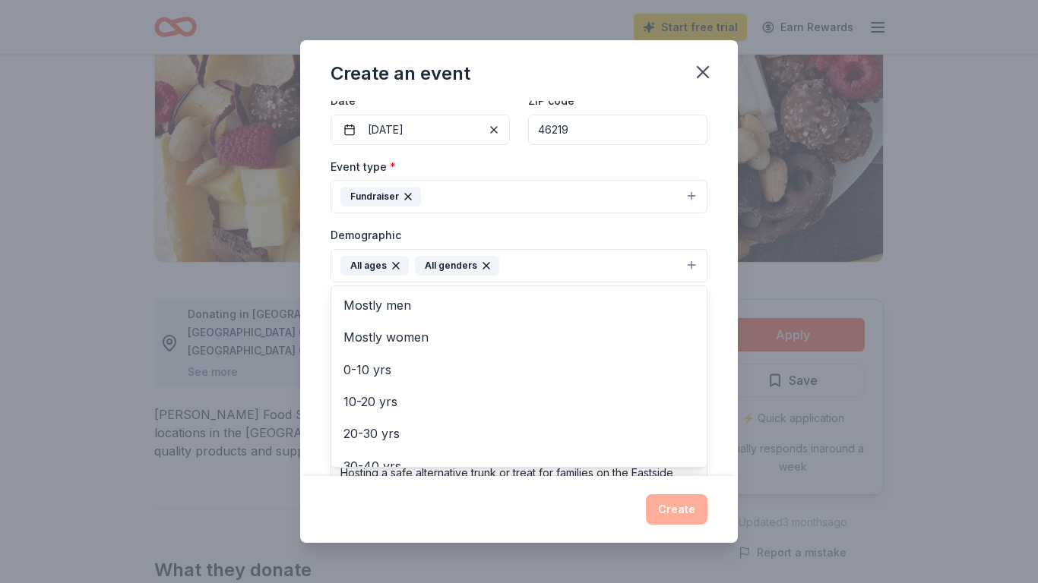
click at [717, 339] on div "Event name * Community Fall [DATE] 32 /100 Event website [DOMAIN_NAME] Attendan…" at bounding box center [519, 288] width 438 height 375
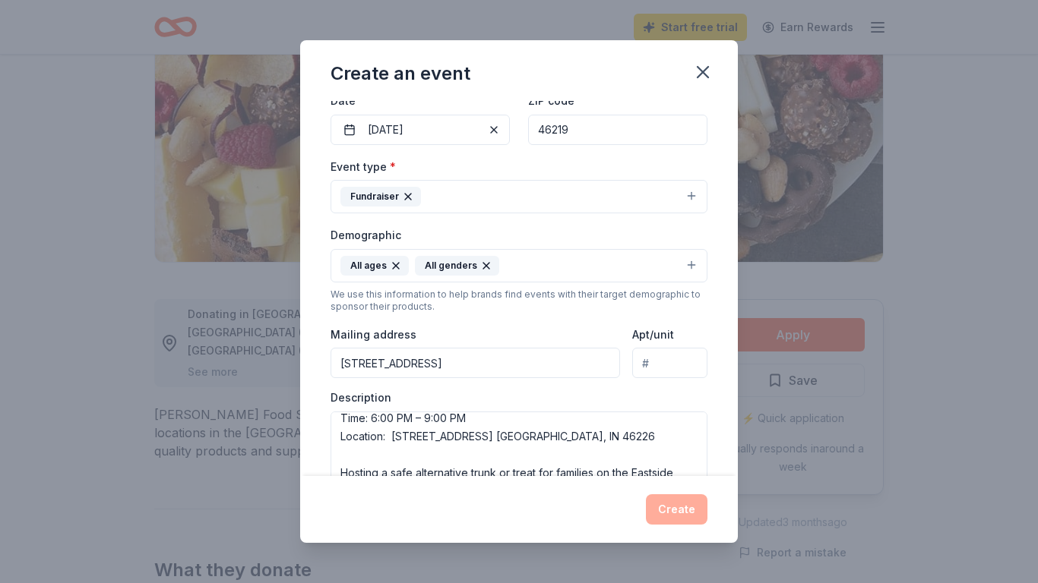
click at [717, 339] on div "Event name * Community Fall [DATE] 32 /100 Event website [DOMAIN_NAME] Attendan…" at bounding box center [519, 288] width 438 height 375
click at [722, 198] on div "Event name * Community Fall [DATE] 32 /100 Event website [DOMAIN_NAME] Attendan…" at bounding box center [519, 288] width 438 height 375
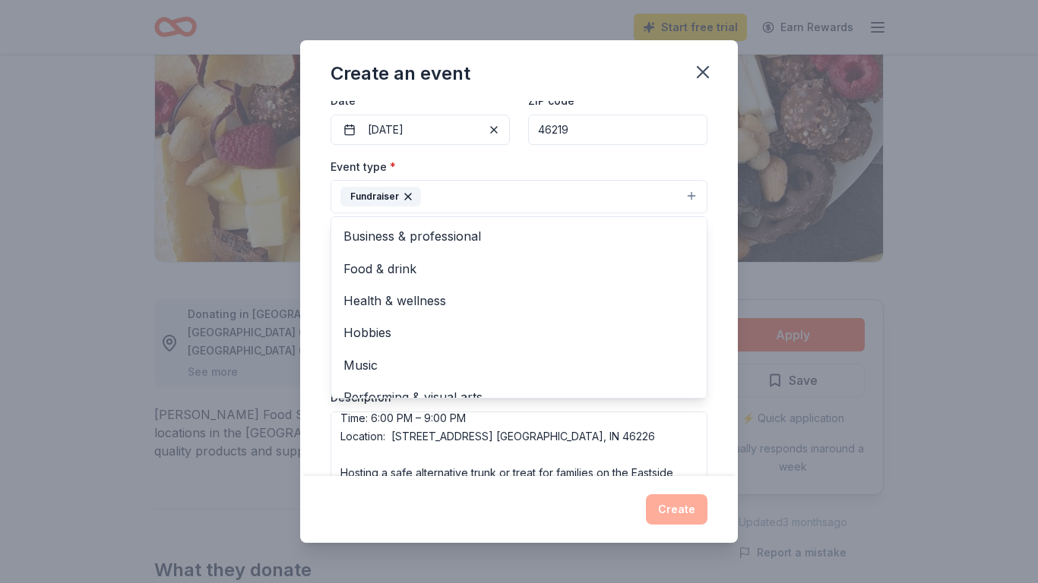
click at [691, 188] on button "Fundraiser" at bounding box center [518, 196] width 377 height 33
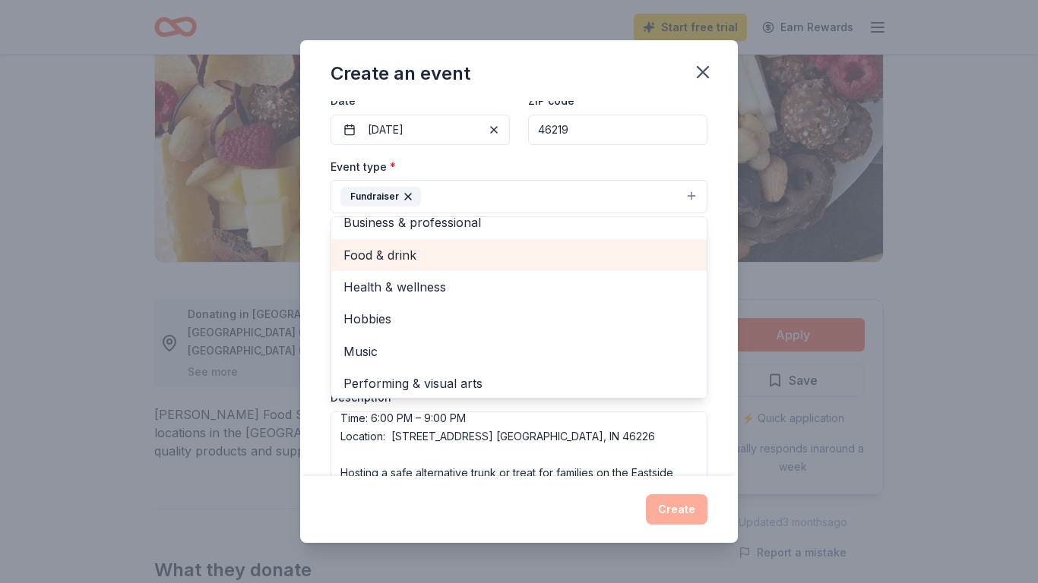
scroll to position [3, 0]
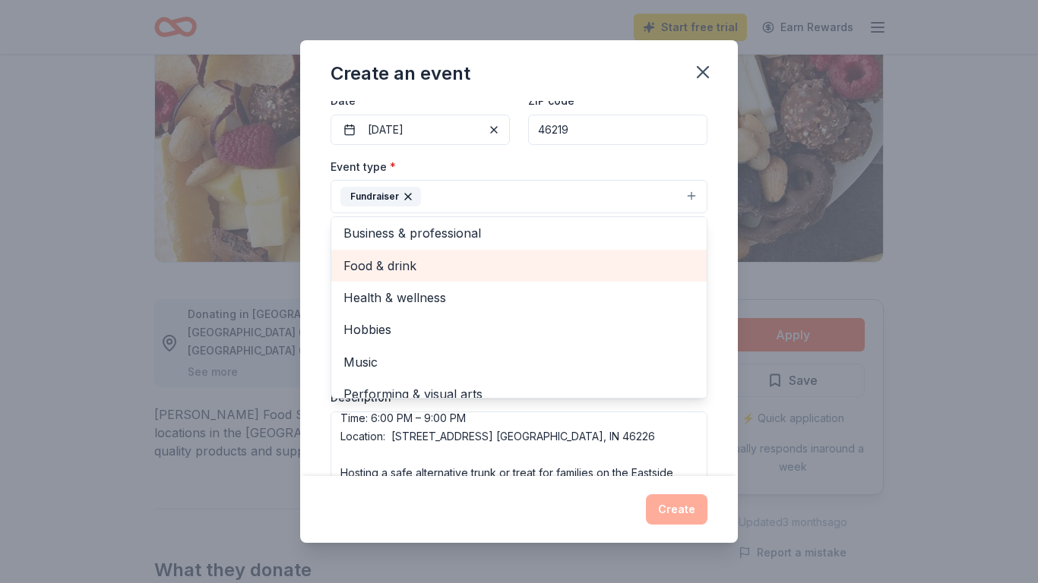
click at [416, 258] on span "Food & drink" at bounding box center [518, 266] width 351 height 20
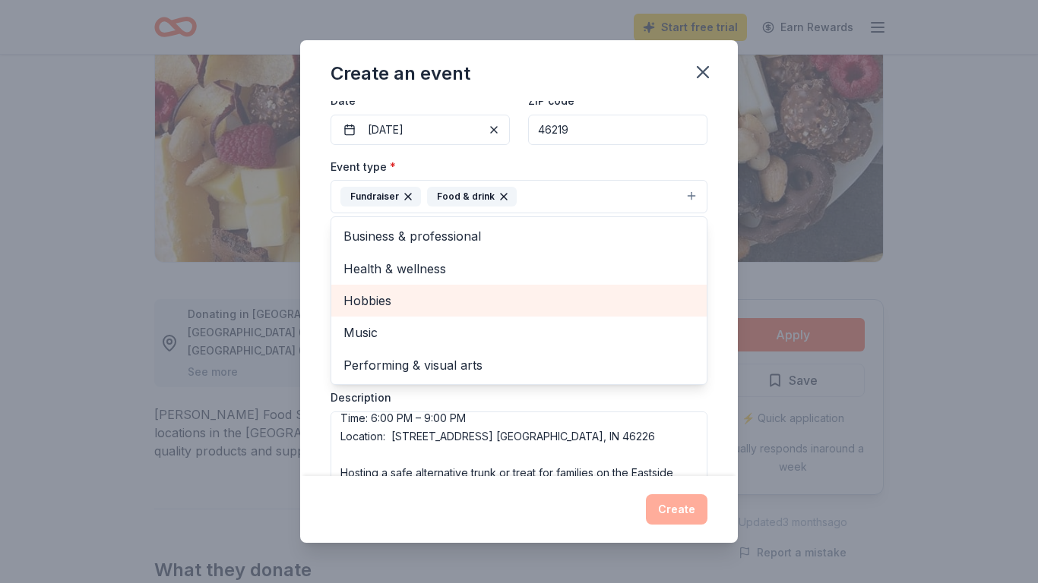
click at [421, 302] on span "Hobbies" at bounding box center [518, 301] width 351 height 20
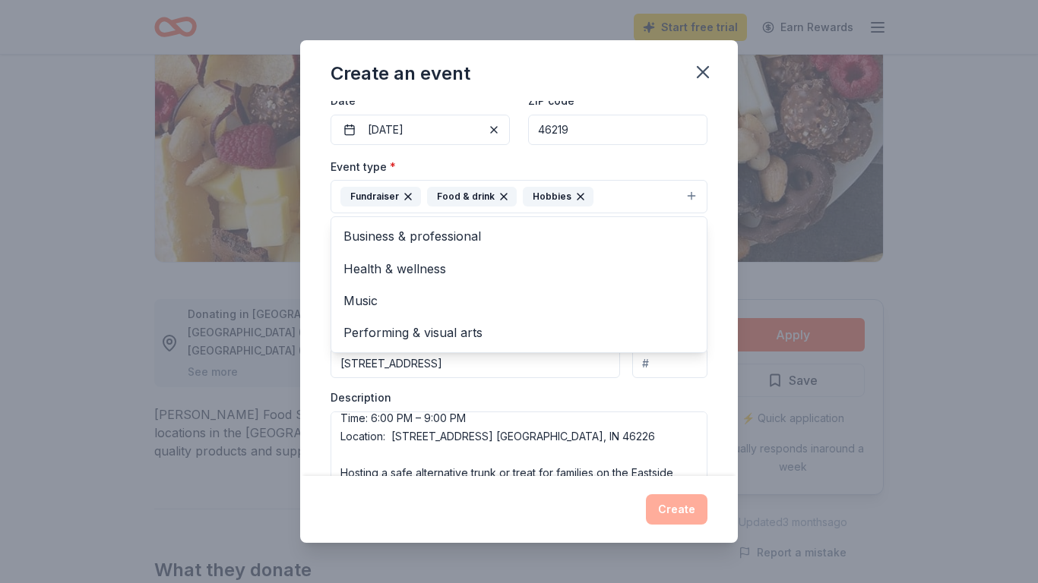
click at [715, 299] on div "Event name * Community Fall [DATE] 32 /100 Event website [DOMAIN_NAME] Attendan…" at bounding box center [519, 288] width 438 height 375
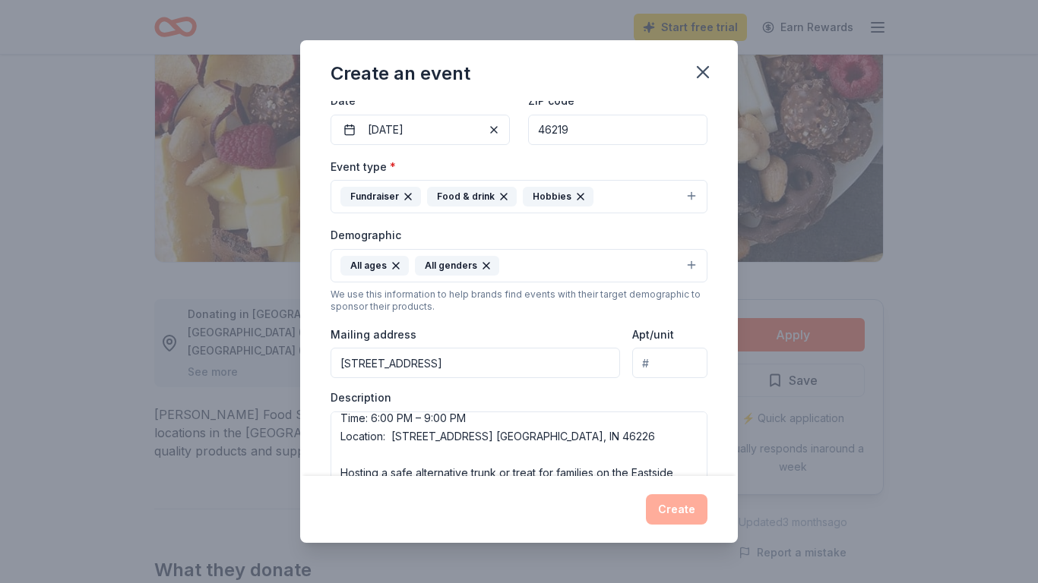
click at [713, 291] on div "Event name * Community Fall [DATE] 32 /100 Event website [DOMAIN_NAME] Attendan…" at bounding box center [519, 288] width 438 height 375
click at [597, 325] on div "Mailing address [STREET_ADDRESS]" at bounding box center [474, 352] width 289 height 54
click at [717, 263] on div "Event name * Community Fall [DATE] 32 /100 Event website [DOMAIN_NAME] Attendan…" at bounding box center [519, 288] width 438 height 375
click at [599, 264] on button "All ages All genders" at bounding box center [518, 265] width 377 height 33
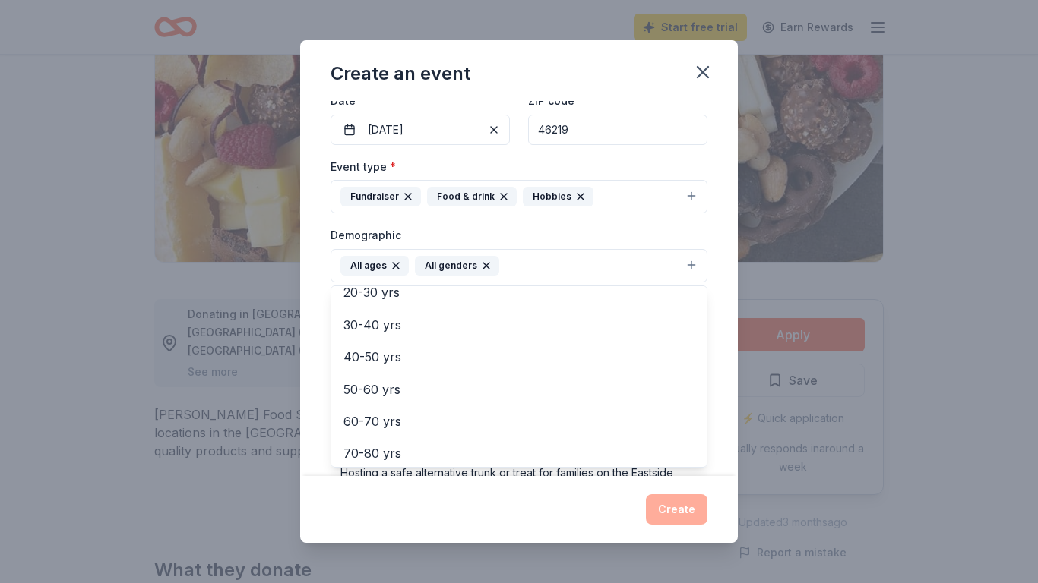
scroll to position [173, 0]
click at [713, 181] on div "Event name * Community Fall [DATE] 32 /100 Event website [DOMAIN_NAME] Attendan…" at bounding box center [519, 288] width 438 height 375
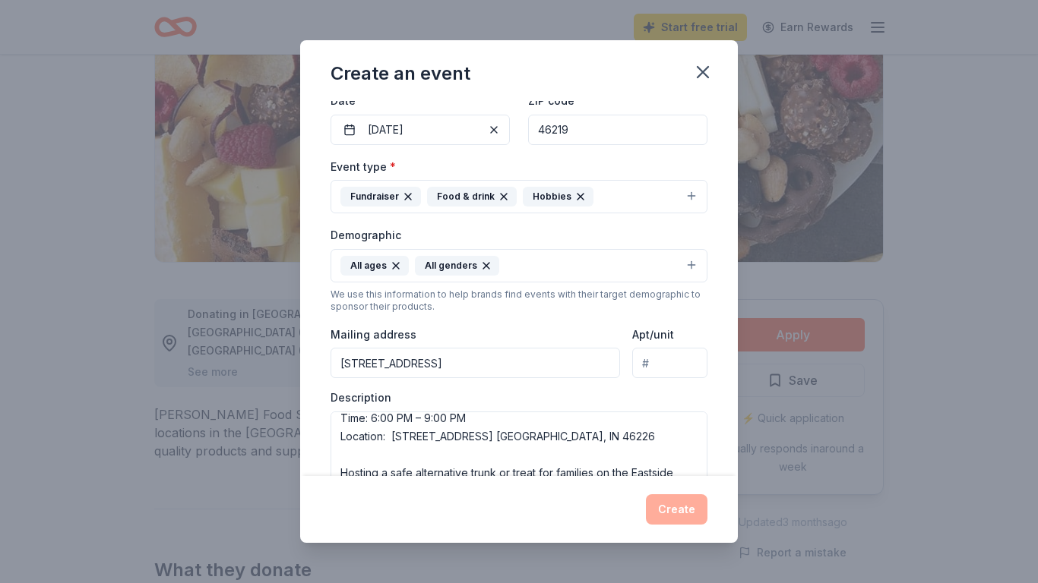
click at [715, 125] on div "Event name * Community Fall [DATE] 32 /100 Event website [DOMAIN_NAME] Attendan…" at bounding box center [519, 288] width 438 height 375
click at [691, 511] on div "Create" at bounding box center [518, 510] width 377 height 30
click at [687, 429] on textarea "Hosted in partnership with: P30 • The Caring Place • [DEMOGRAPHIC_DATA][GEOGRAP…" at bounding box center [518, 446] width 377 height 68
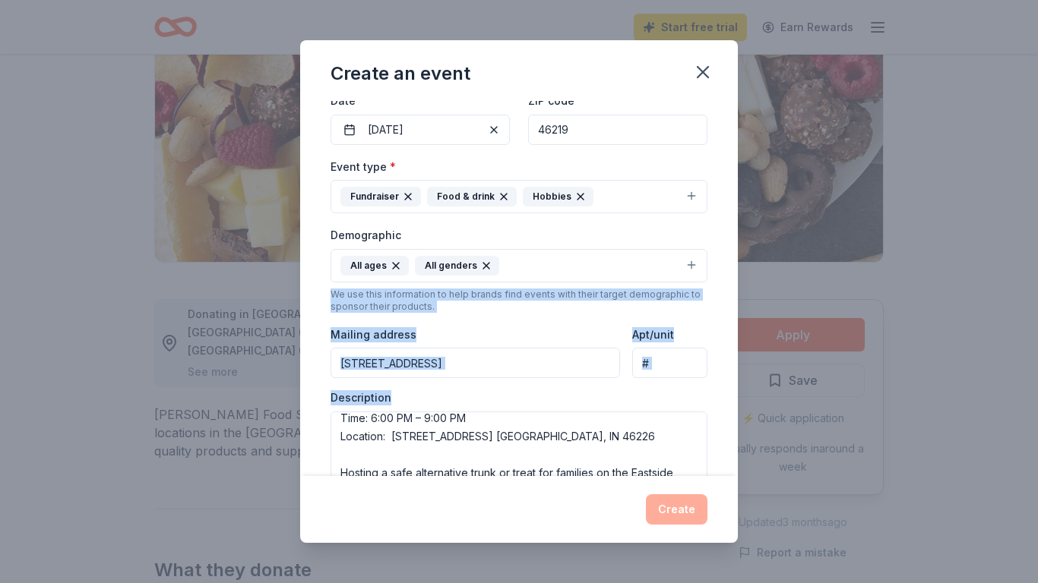
drag, startPoint x: 719, startPoint y: 395, endPoint x: 726, endPoint y: 279, distance: 116.5
click at [726, 279] on div "Event name * Community Fall [DATE] 32 /100 Event website [DOMAIN_NAME] Attendan…" at bounding box center [519, 288] width 438 height 375
click at [924, 283] on div "Create an event Event name * Community Fall [DATE] 32 /100 Event website [DOMAI…" at bounding box center [519, 291] width 1038 height 583
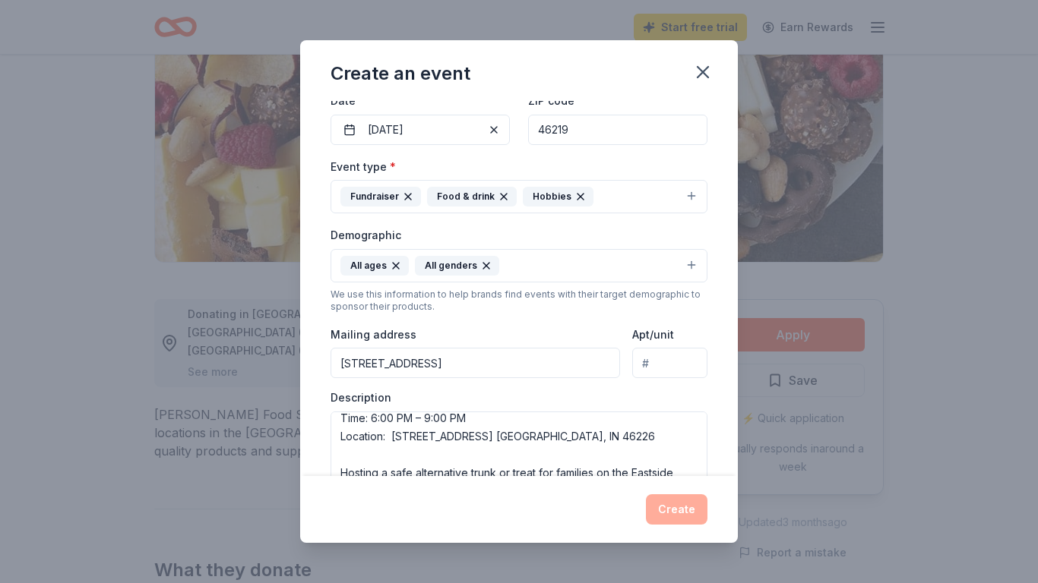
click at [883, 334] on div "Create an event Event name * Community Fall [DATE] 32 /100 Event website [DOMAI…" at bounding box center [519, 291] width 1038 height 583
click at [707, 275] on button "All ages All genders" at bounding box center [518, 265] width 377 height 33
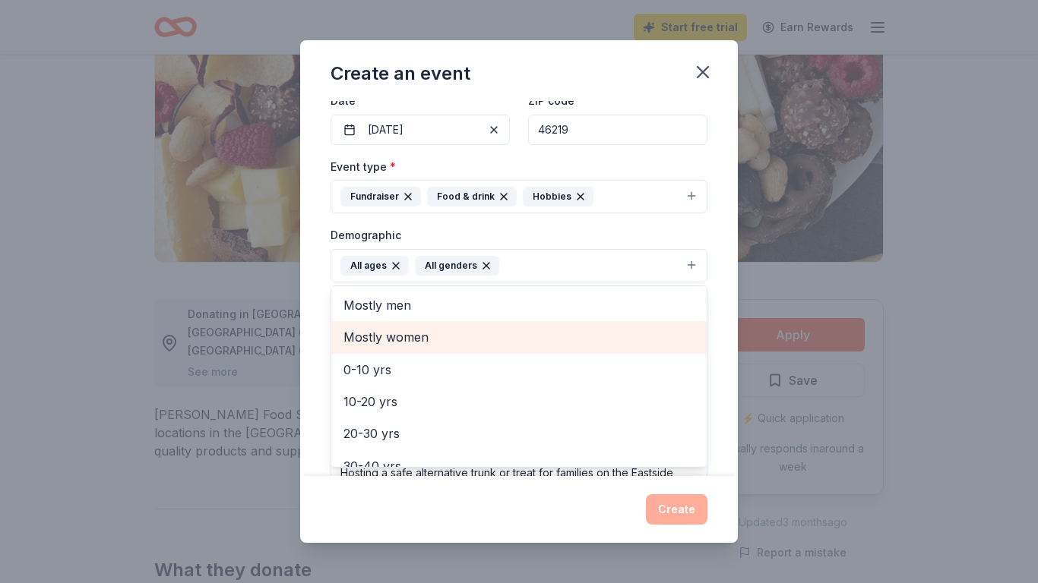
click at [706, 68] on div "Create an event Event name * Community Fall [DATE] 32 /100 Event website [DOMAI…" at bounding box center [519, 291] width 438 height 503
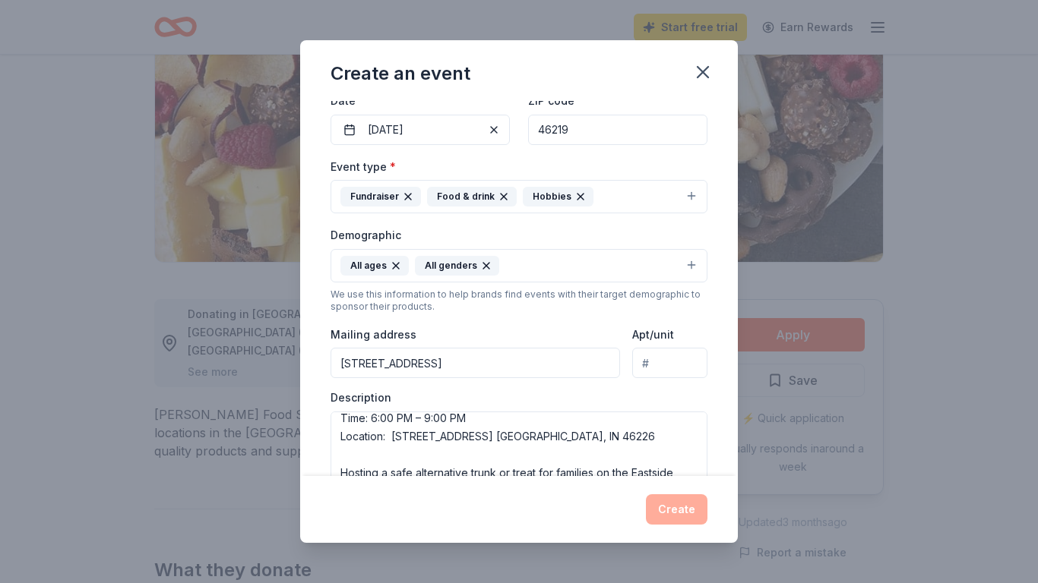
click at [706, 68] on icon "button" at bounding box center [702, 72] width 11 height 11
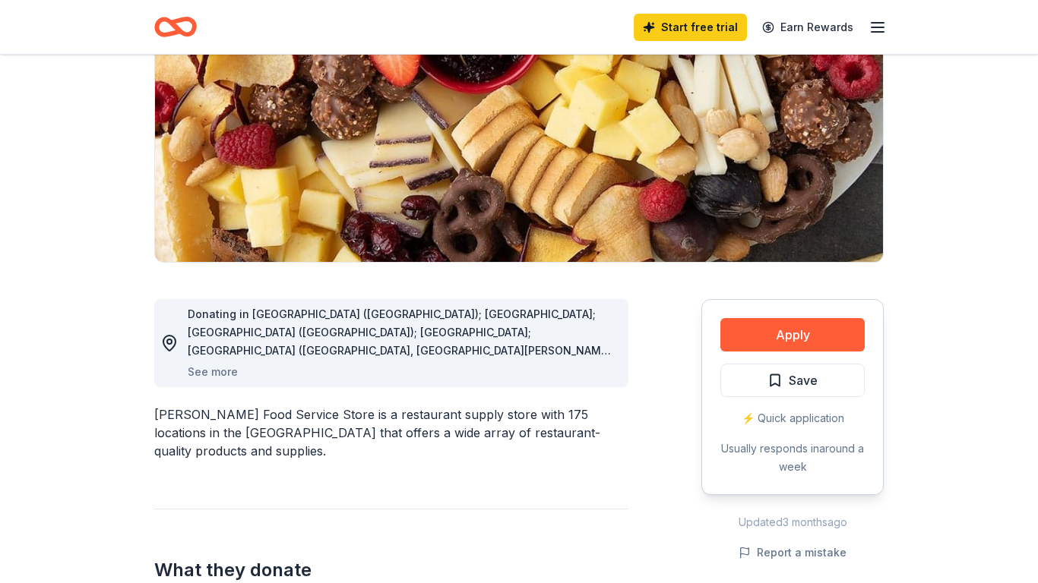
drag, startPoint x: 952, startPoint y: 340, endPoint x: 1033, endPoint y: 245, distance: 125.0
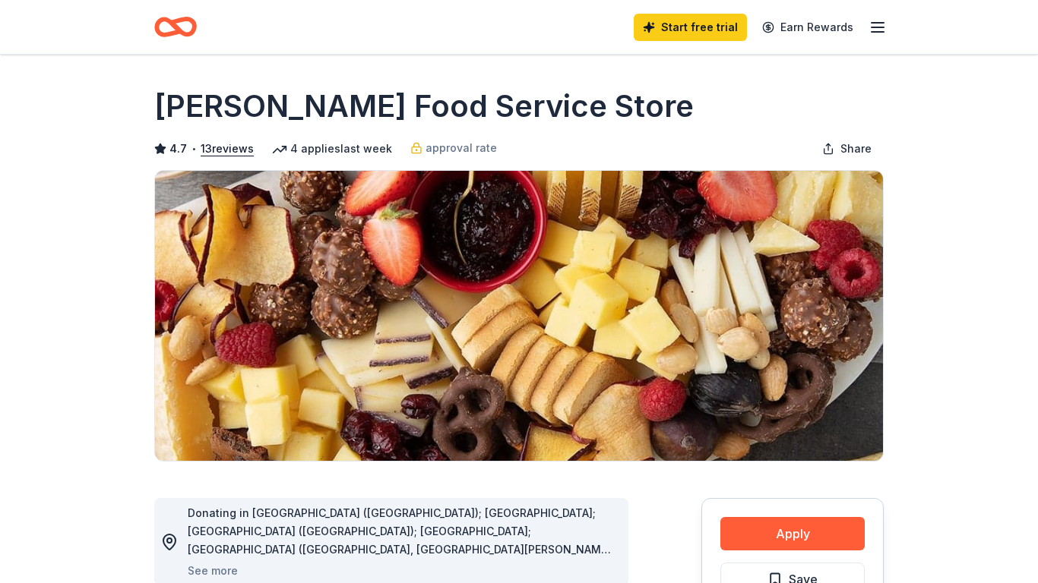
scroll to position [0, 0]
click at [804, 529] on button "Apply" at bounding box center [792, 533] width 144 height 33
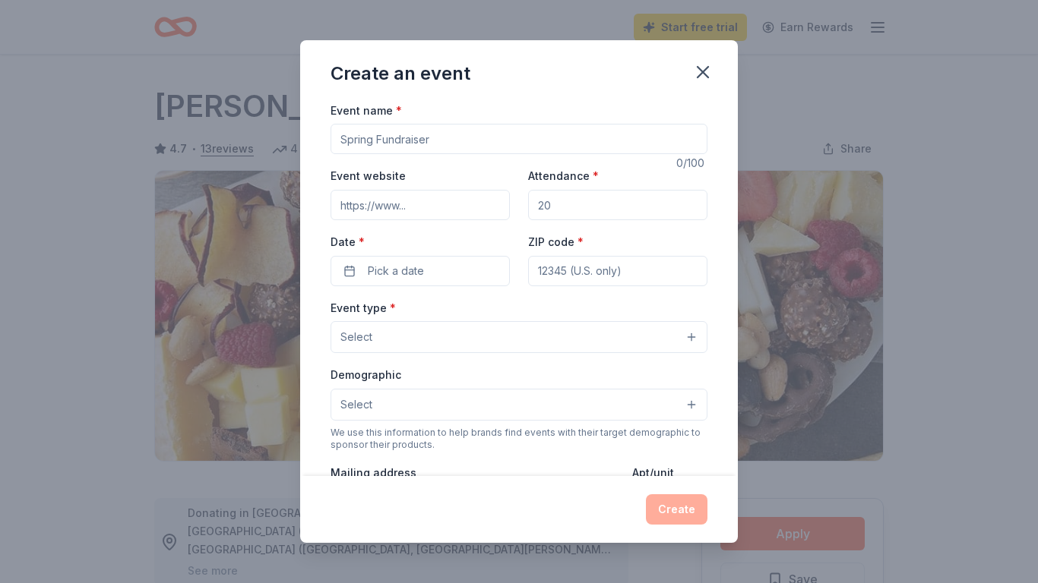
click at [686, 452] on div "Event type * Select Demographic Select We use this information to help brands f…" at bounding box center [518, 459] width 377 height 320
click at [728, 204] on div "Event name * 0 /100 Event website Attendance * Date * Pick a date ZIP code * Ev…" at bounding box center [519, 288] width 438 height 375
click at [697, 71] on icon "button" at bounding box center [702, 72] width 21 height 21
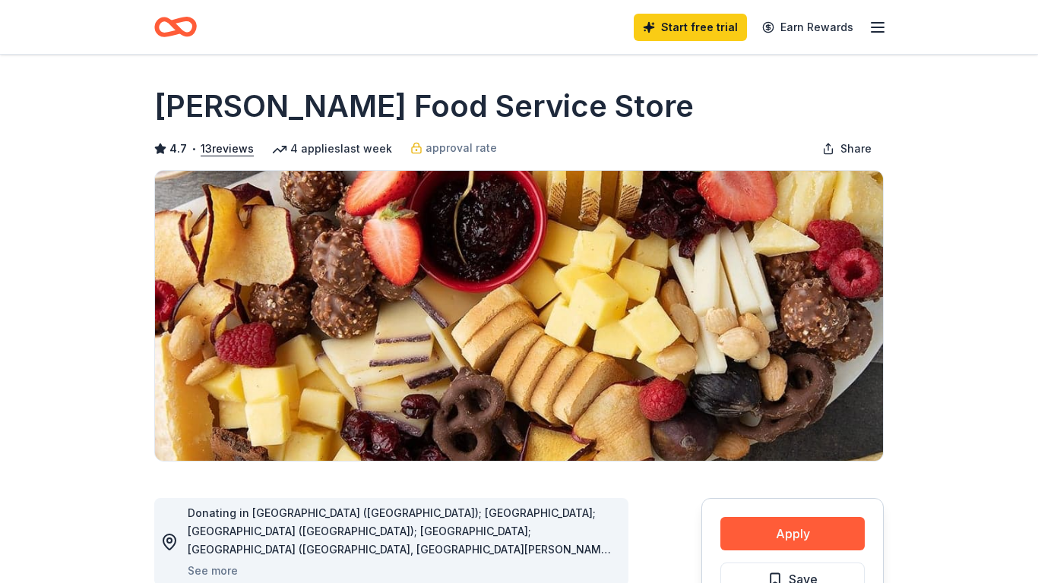
click at [877, 36] on icon "button" at bounding box center [877, 27] width 18 height 18
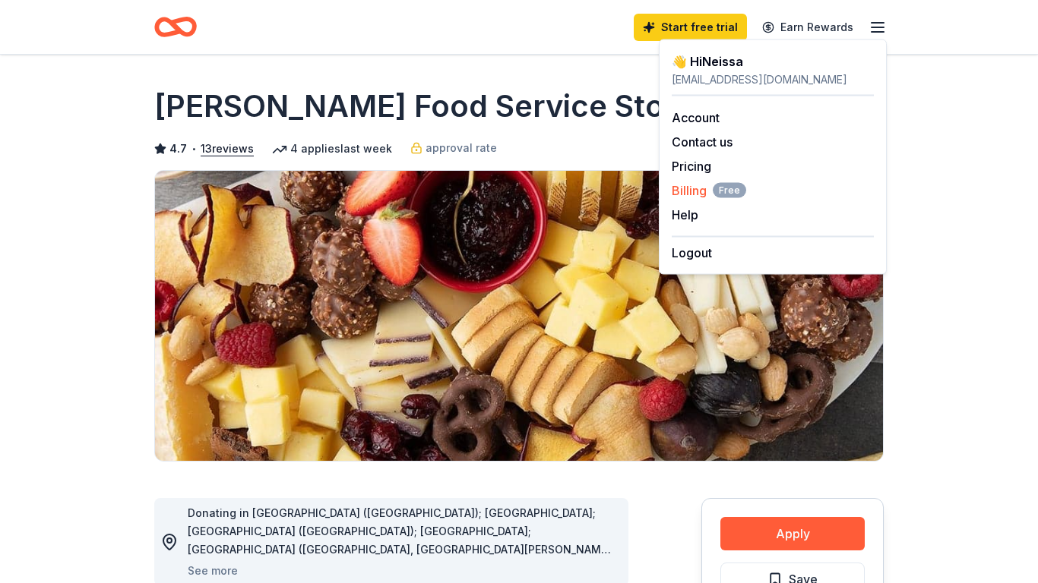
click at [698, 193] on span "Billing Free" at bounding box center [709, 191] width 74 height 18
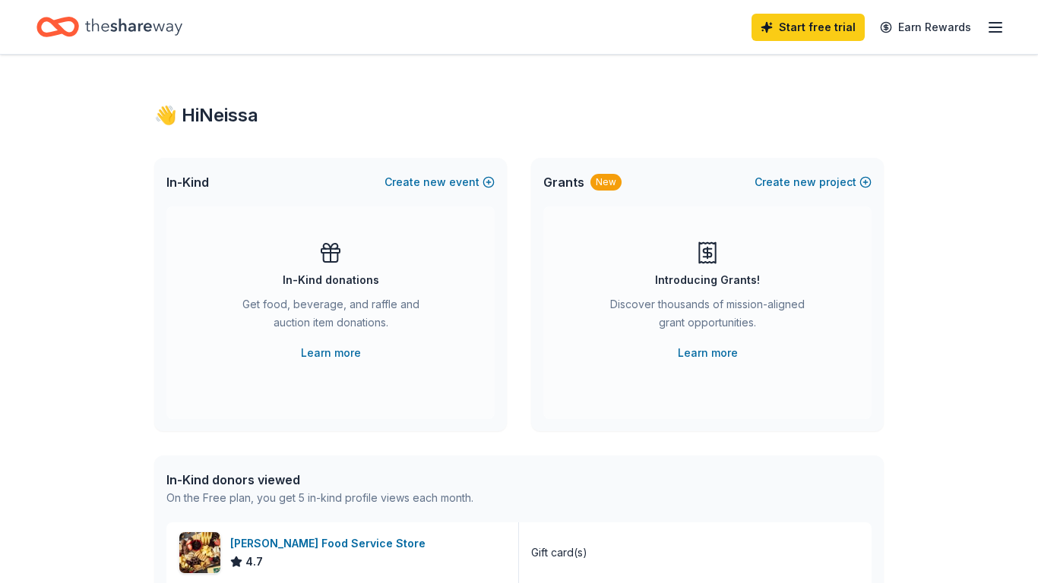
click at [956, 261] on div "👋 Hi Neissa In-Kind Create new event In-Kind donations Get food, beverage, and …" at bounding box center [519, 585] width 1038 height 1061
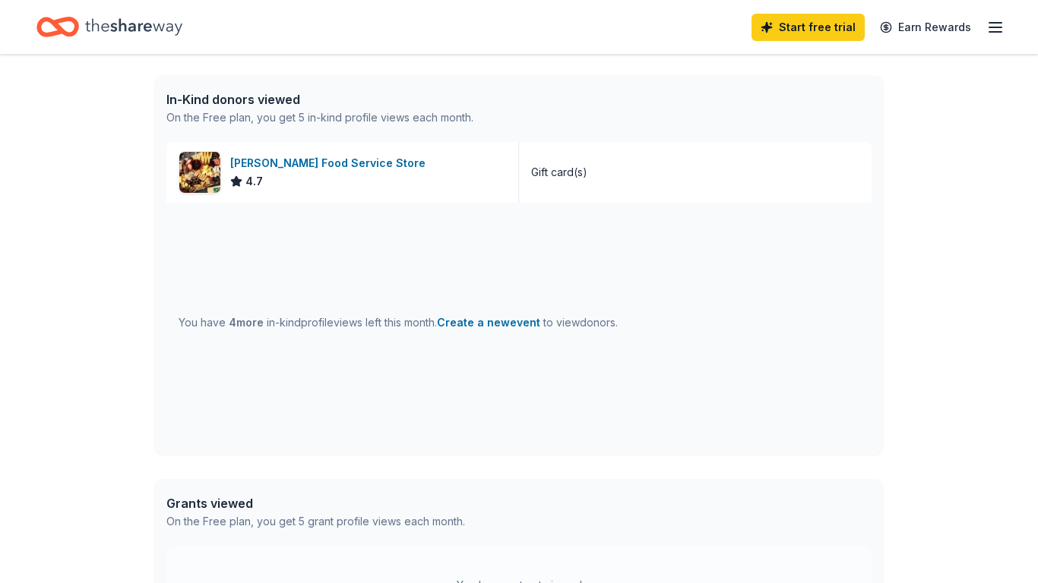
scroll to position [304, 0]
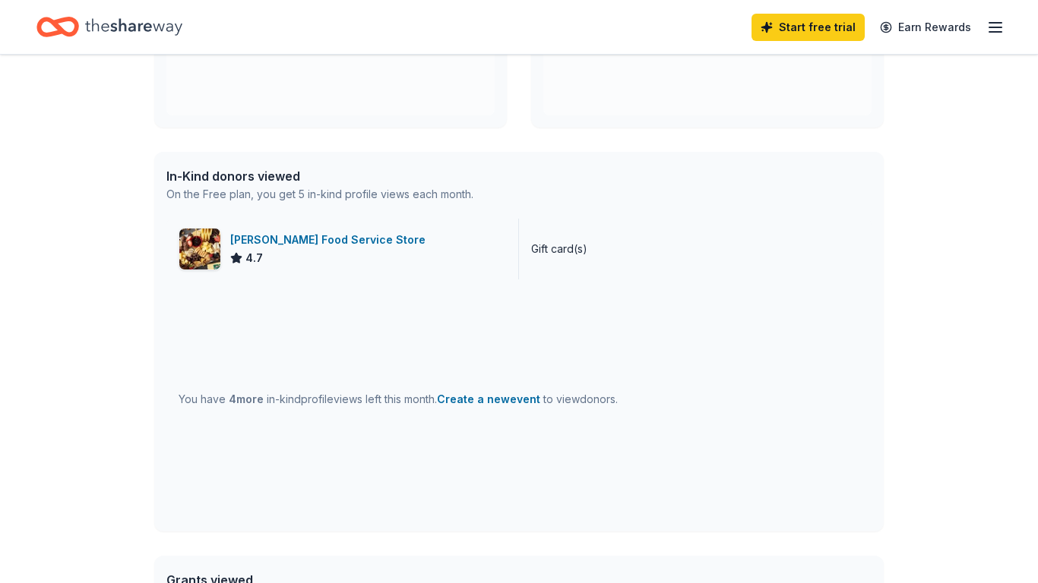
click at [189, 246] on img at bounding box center [199, 249] width 41 height 41
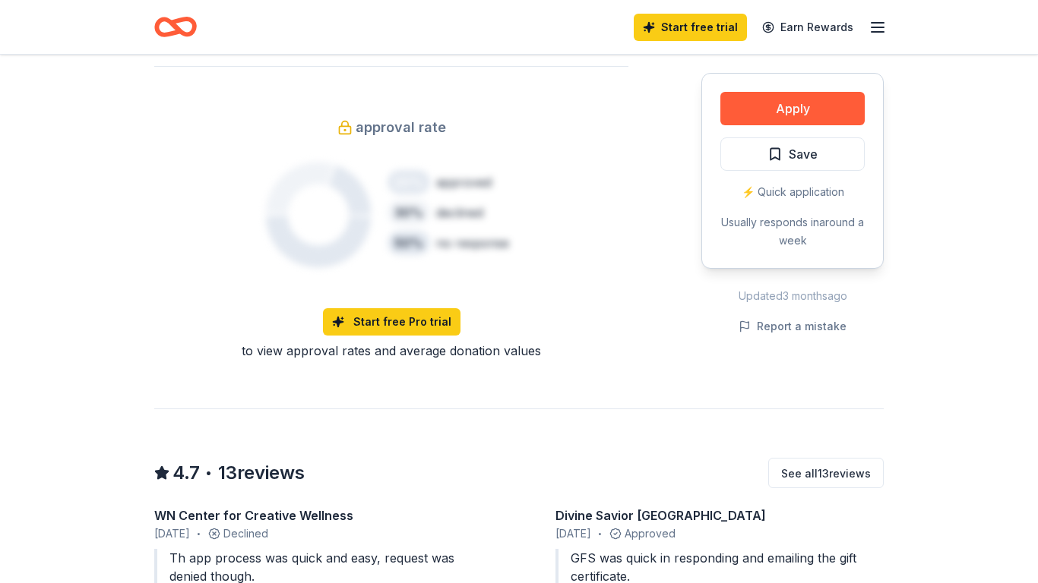
scroll to position [1123, 0]
click at [789, 109] on button "Apply" at bounding box center [792, 108] width 144 height 33
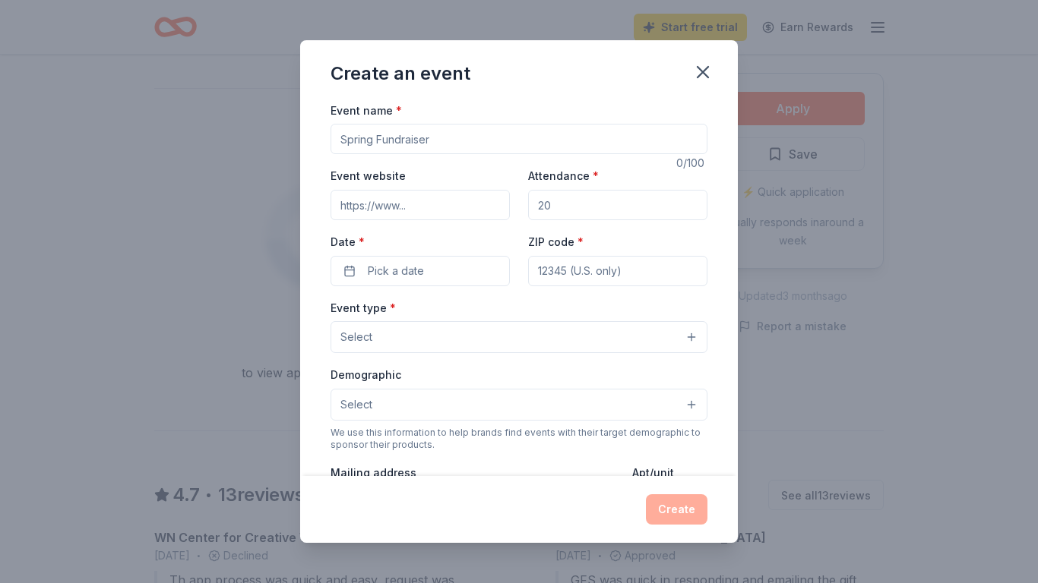
click at [626, 268] on input "ZIP code *" at bounding box center [617, 271] width 179 height 30
type input "46219"
click at [614, 210] on input "Attendance *" at bounding box center [617, 205] width 179 height 30
type input "400"
click at [624, 141] on input "Event name *" at bounding box center [518, 139] width 377 height 30
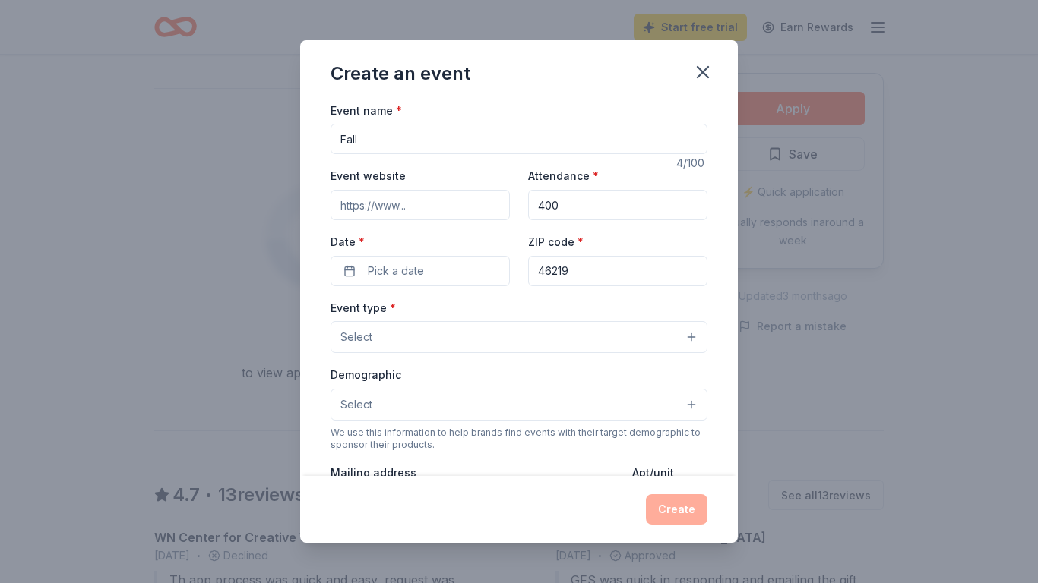
type input "Fall"
